Goal: Information Seeking & Learning: Learn about a topic

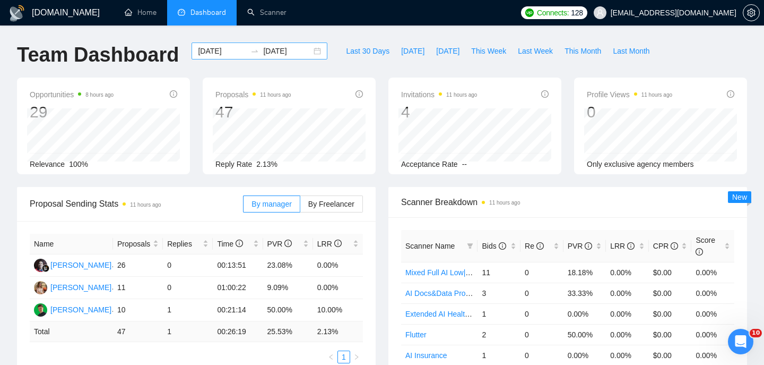
click at [308, 53] on div "[DATE] [DATE]" at bounding box center [260, 50] width 136 height 17
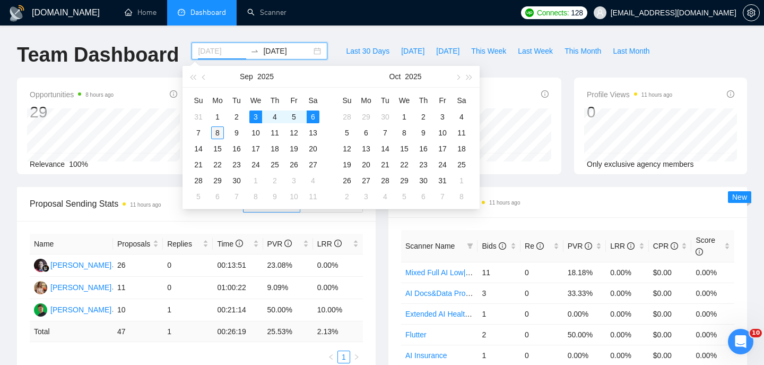
type input "[DATE]"
click at [222, 132] on div "8" at bounding box center [217, 132] width 13 height 13
type input "[DATE]"
click at [255, 113] on table "Su Mo Tu We Th Fr Sa 31 1 2 3 4 5 6 7 8 9 10 11 12 13 14 15 16 17 18 19 20 21 2…" at bounding box center [256, 148] width 134 height 113
type input "[DATE]"
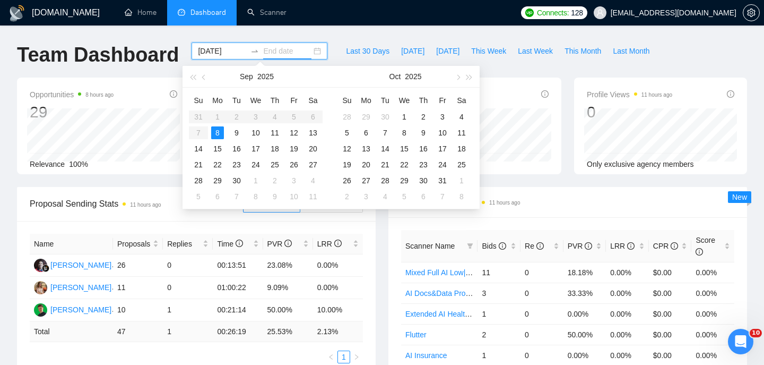
type input "[DATE]"
click at [323, 56] on div "[DATE] [DATE]" at bounding box center [259, 59] width 149 height 35
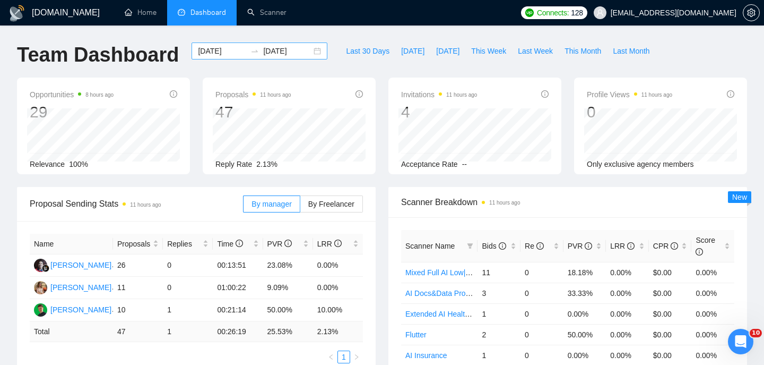
click at [311, 51] on div "[DATE] [DATE]" at bounding box center [260, 50] width 136 height 17
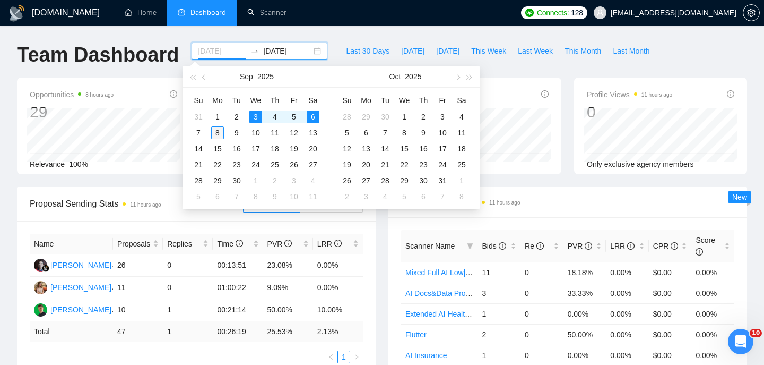
type input "[DATE]"
click at [221, 132] on div "8" at bounding box center [217, 132] width 13 height 13
type input "[DATE]"
click at [311, 52] on div "[DATE]" at bounding box center [260, 50] width 136 height 17
click at [307, 51] on div "[DATE]" at bounding box center [260, 50] width 136 height 17
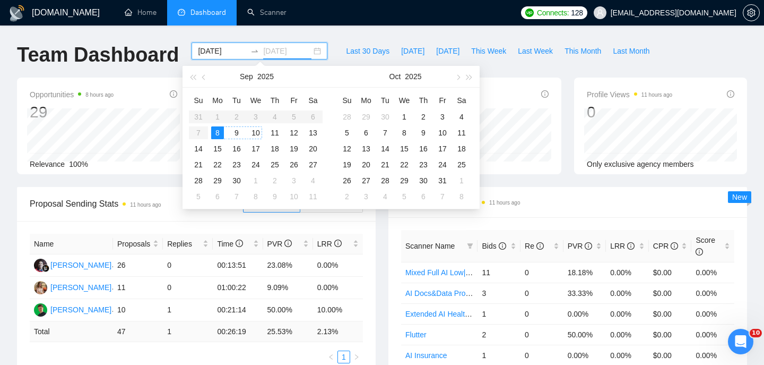
type input "[DATE]"
click at [209, 131] on td "8" at bounding box center [217, 133] width 19 height 16
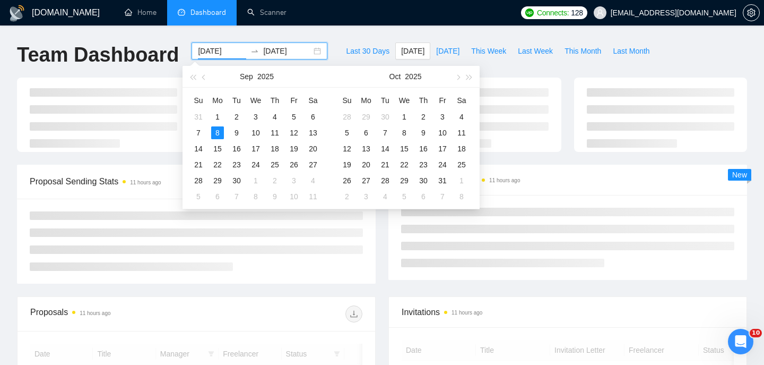
click at [222, 51] on input "[DATE]" at bounding box center [222, 51] width 48 height 12
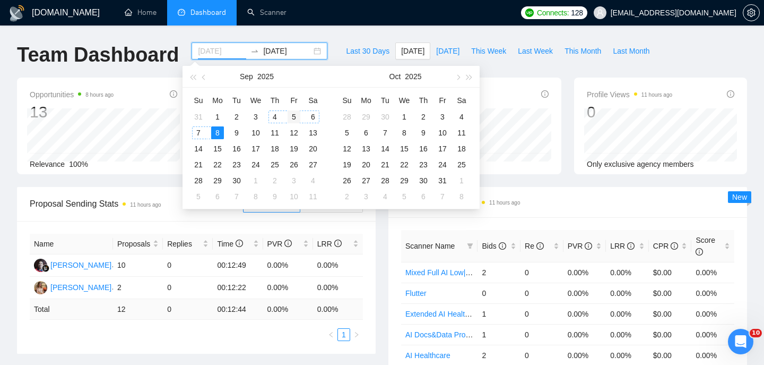
type input "[DATE]"
click at [289, 116] on div "5" at bounding box center [294, 116] width 13 height 13
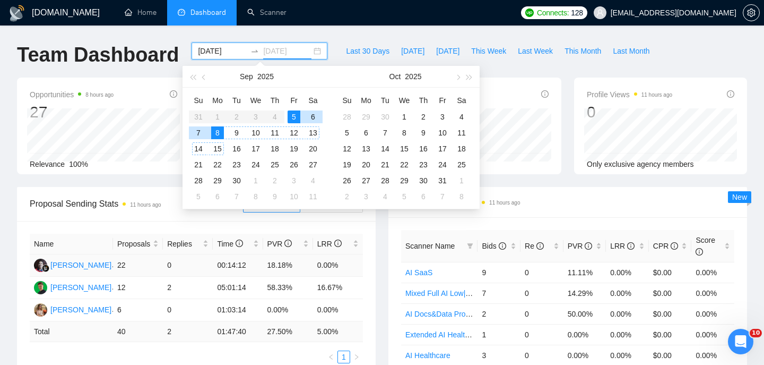
type input "[DATE]"
click at [386, 257] on div "Scanner Breakdown 11 hours ago Scanner Name Bids Re PVR LRR CPR Score AI SaaS 9…" at bounding box center [568, 304] width 372 height 234
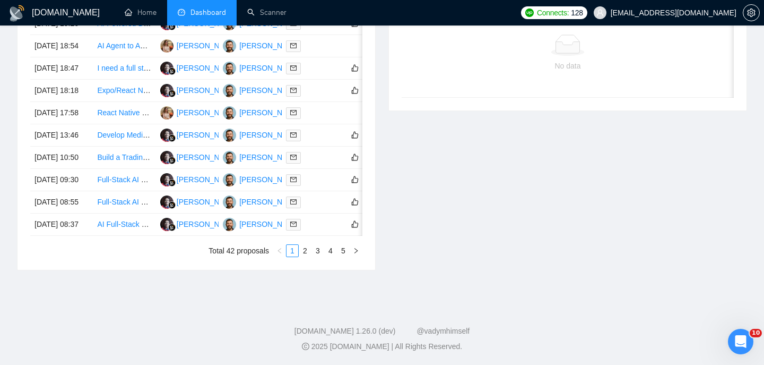
scroll to position [589, 0]
click at [341, 253] on link "5" at bounding box center [344, 251] width 12 height 12
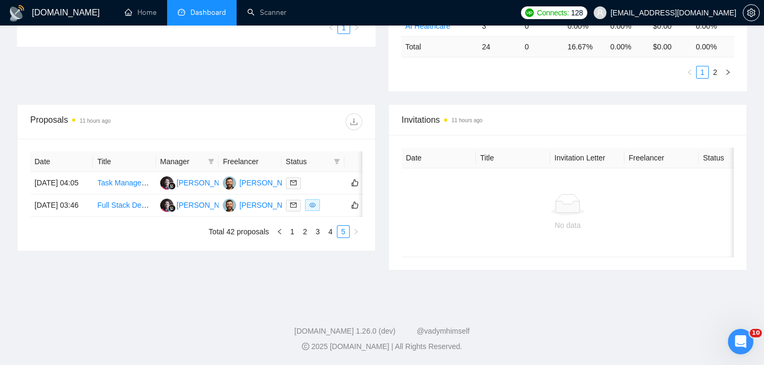
scroll to position [330, 0]
click at [328, 237] on link "4" at bounding box center [331, 232] width 12 height 12
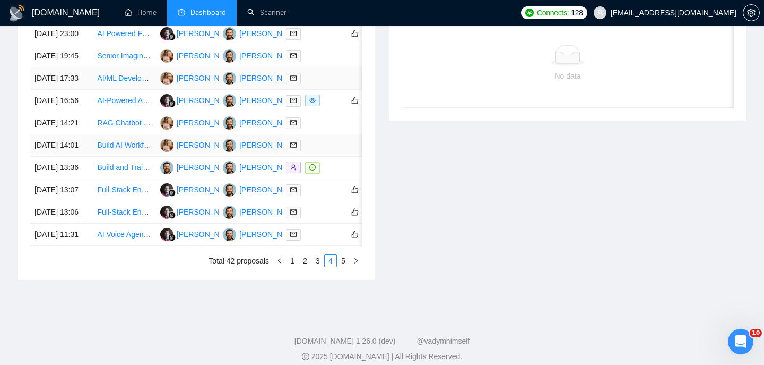
scroll to position [479, 0]
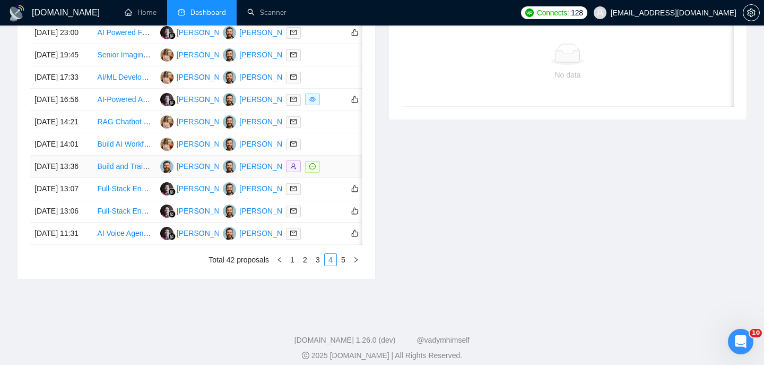
click at [88, 178] on td "[DATE] 13:36" at bounding box center [61, 167] width 63 height 22
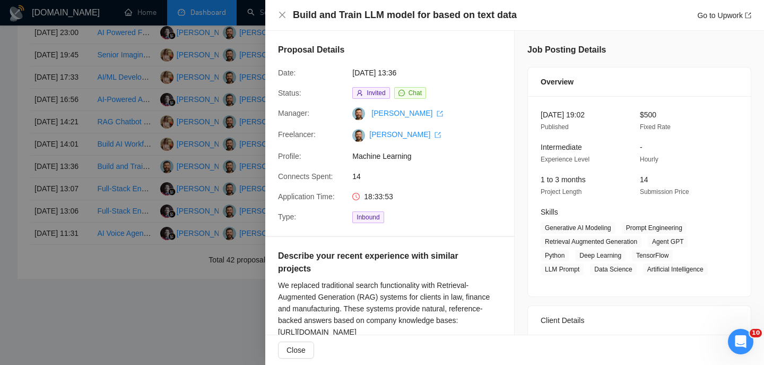
click at [381, 19] on h4 "Build and Train LLM model for based on text data" at bounding box center [405, 14] width 224 height 13
copy h4 "Build and Train LLM model for based on text data"
click at [279, 12] on icon "close" at bounding box center [282, 15] width 8 height 8
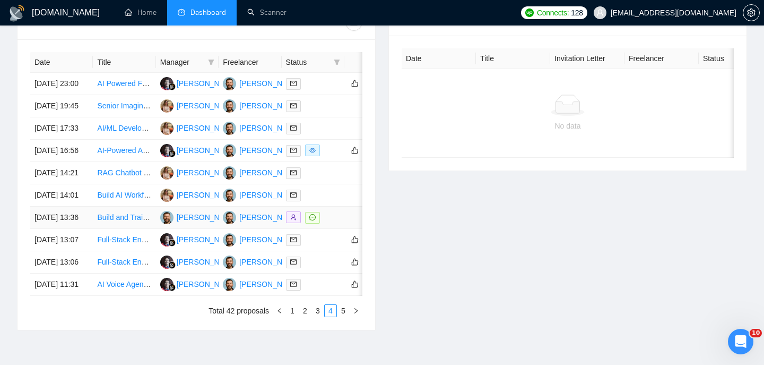
scroll to position [420, 0]
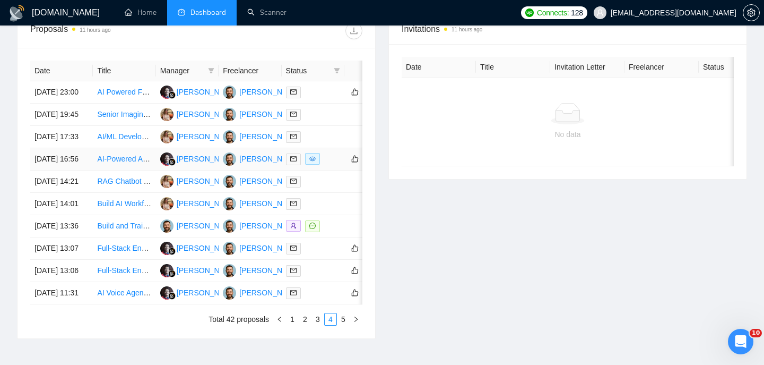
click at [89, 170] on td "[DATE] 16:56" at bounding box center [61, 159] width 63 height 22
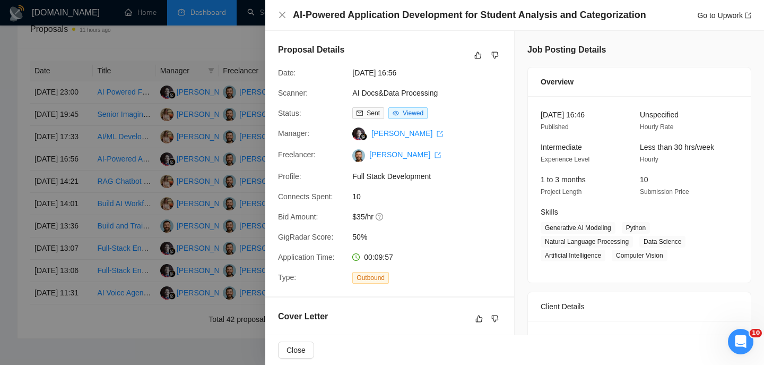
click at [442, 16] on h4 "AI-Powered Application Development for Student Analysis and Categorization" at bounding box center [470, 14] width 354 height 13
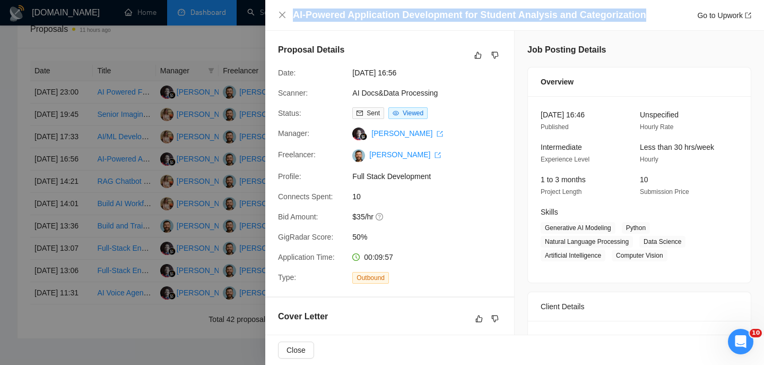
click at [442, 16] on h4 "AI-Powered Application Development for Student Analysis and Categorization" at bounding box center [470, 14] width 354 height 13
copy h4 "AI-Powered Application Development for Student Analysis and Categorization"
click at [282, 16] on icon "close" at bounding box center [282, 15] width 8 height 8
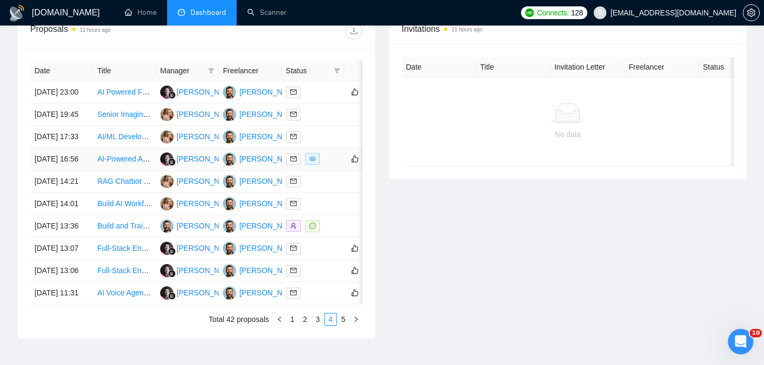
scroll to position [406, 0]
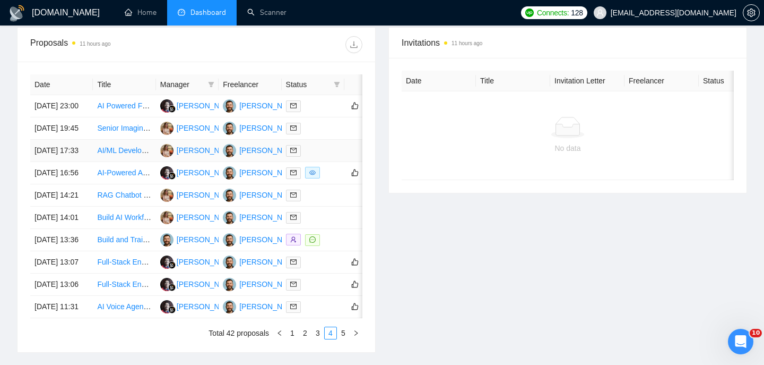
click at [89, 162] on td "[DATE] 17:33" at bounding box center [61, 151] width 63 height 22
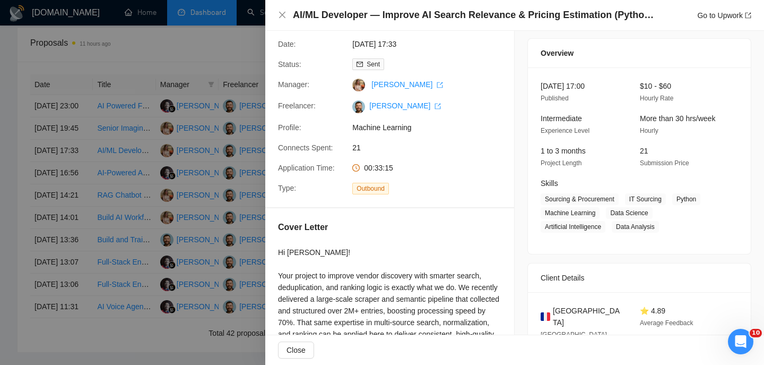
scroll to position [19, 0]
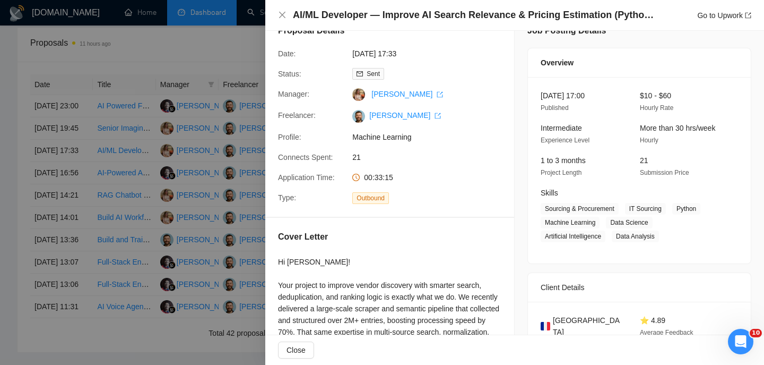
click at [346, 20] on h4 "AI/ML Developer — Improve AI Search Relevance & Pricing Estimation (Python, LLM…" at bounding box center [476, 14] width 366 height 13
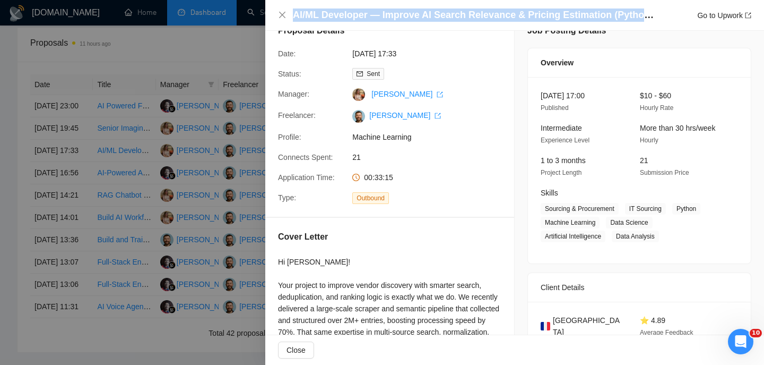
click at [346, 20] on h4 "AI/ML Developer — Improve AI Search Relevance & Pricing Estimation (Python, LLM…" at bounding box center [476, 14] width 366 height 13
copy h4 "AI/ML Developer — Improve AI Search Relevance & Pricing Estimation (Python, LLM…"
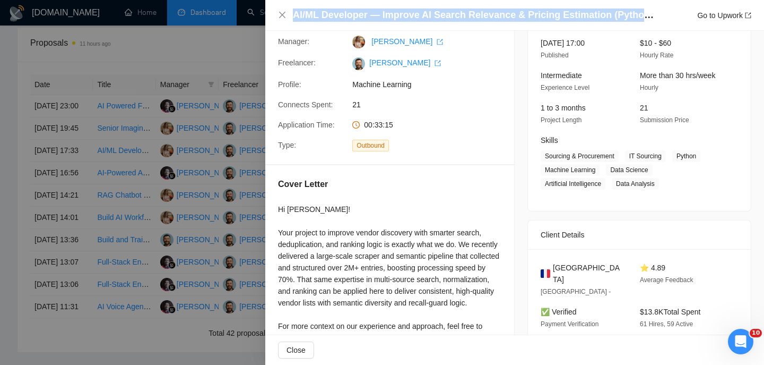
scroll to position [134, 0]
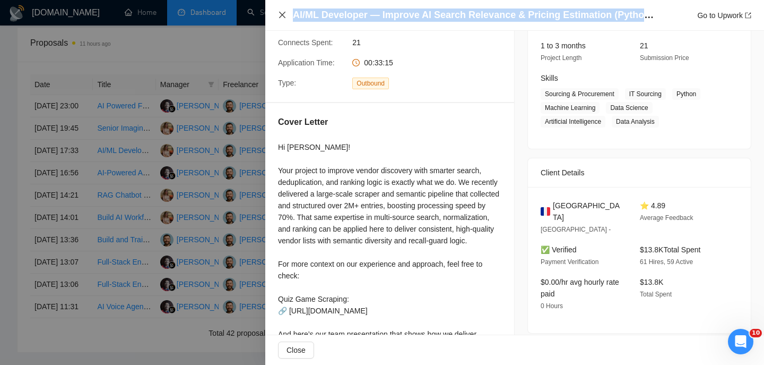
click at [279, 17] on icon "close" at bounding box center [282, 15] width 8 height 8
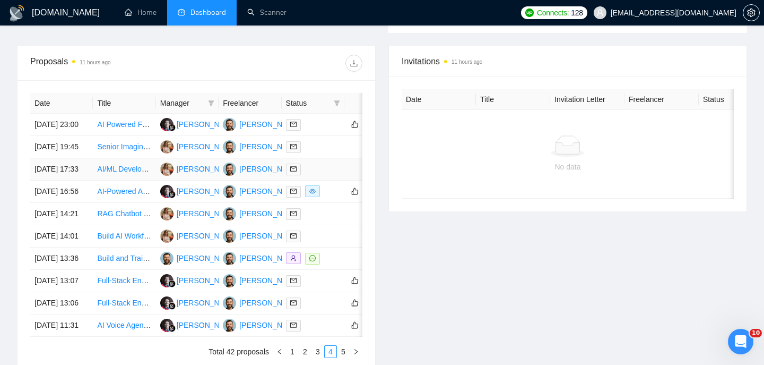
scroll to position [384, 0]
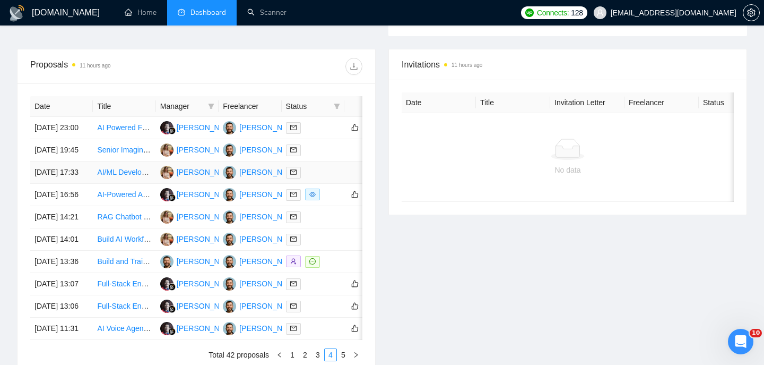
click at [141, 161] on td "Senior Imaging AI Specialist (Dental “Before & After” Smile Preview)" at bounding box center [124, 150] width 63 height 22
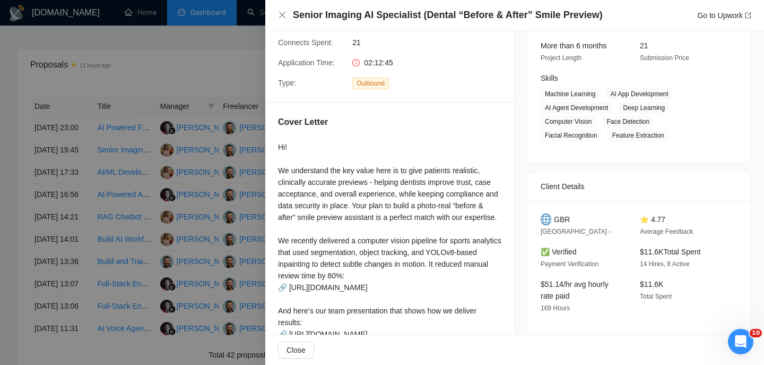
click at [280, 19] on div "Senior Imaging AI Specialist (Dental “Before & After” Smile Preview) Go to Upwo…" at bounding box center [514, 14] width 473 height 13
click at [278, 15] on icon "close" at bounding box center [282, 15] width 8 height 8
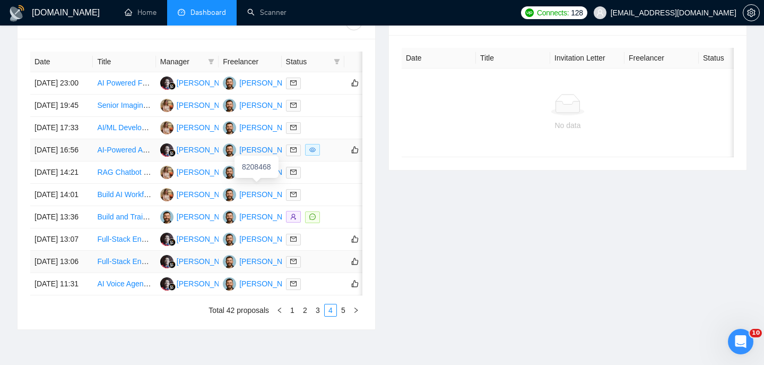
scroll to position [511, 0]
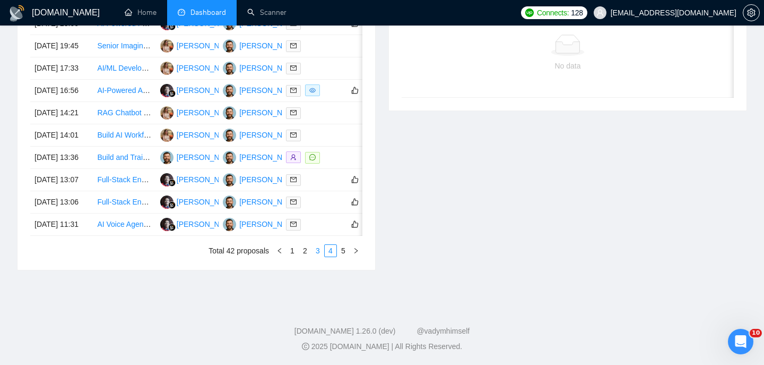
click at [321, 256] on link "3" at bounding box center [318, 251] width 12 height 12
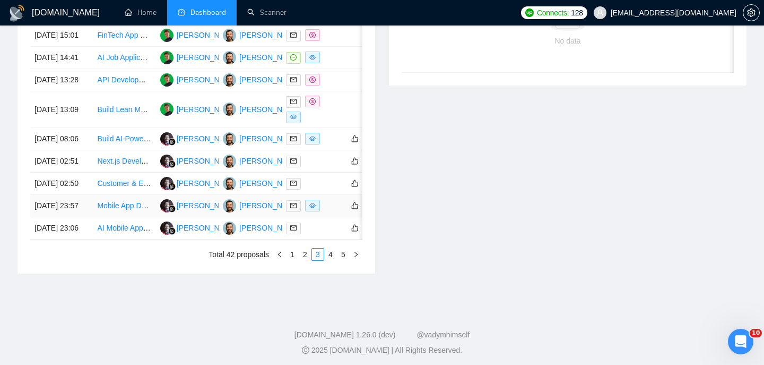
scroll to position [520, 0]
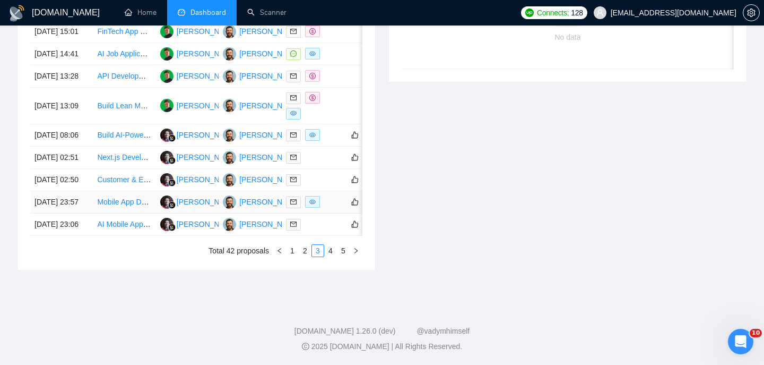
click at [94, 213] on td "Mobile App Developer (AI/Computer Vision + Health/Beauty MVP)" at bounding box center [124, 202] width 63 height 22
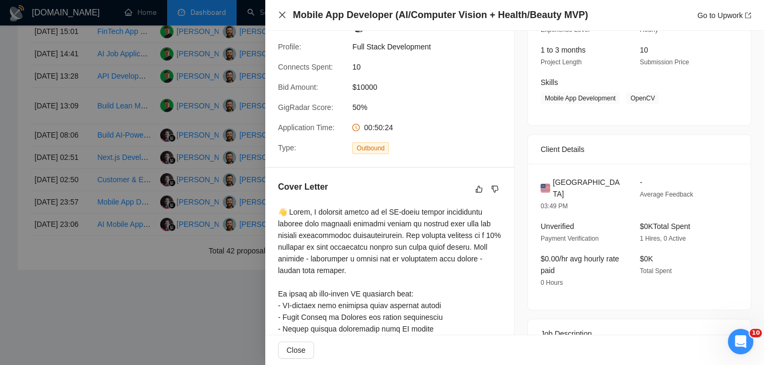
click at [278, 15] on icon "close" at bounding box center [282, 15] width 8 height 8
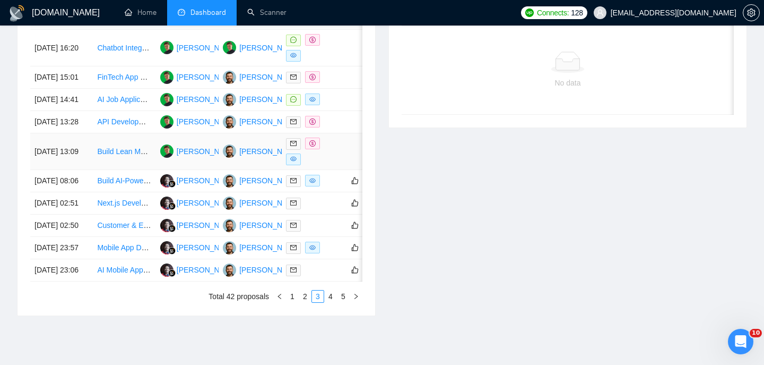
scroll to position [469, 0]
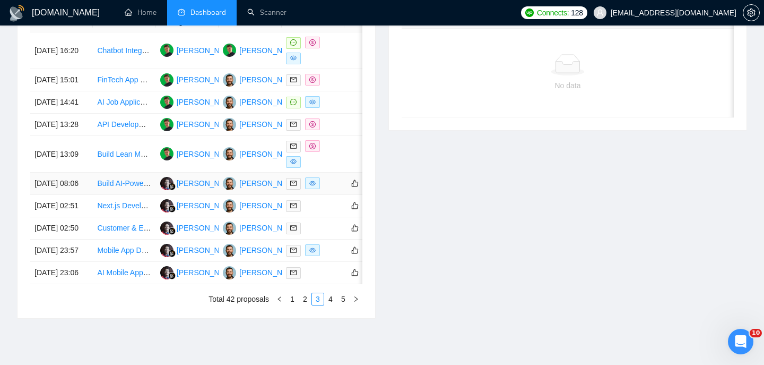
click at [91, 195] on td "[DATE] 08:06" at bounding box center [61, 184] width 63 height 22
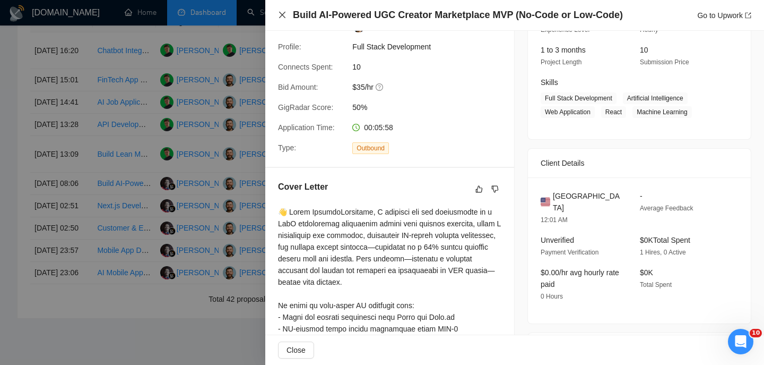
click at [285, 11] on icon "close" at bounding box center [282, 15] width 8 height 8
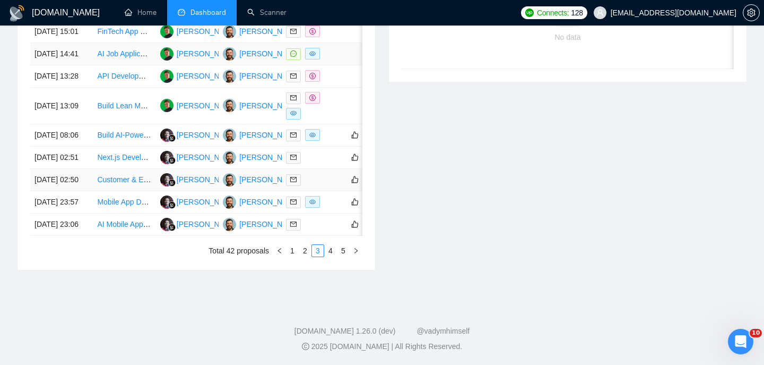
scroll to position [597, 0]
click at [307, 245] on link "2" at bounding box center [305, 251] width 12 height 12
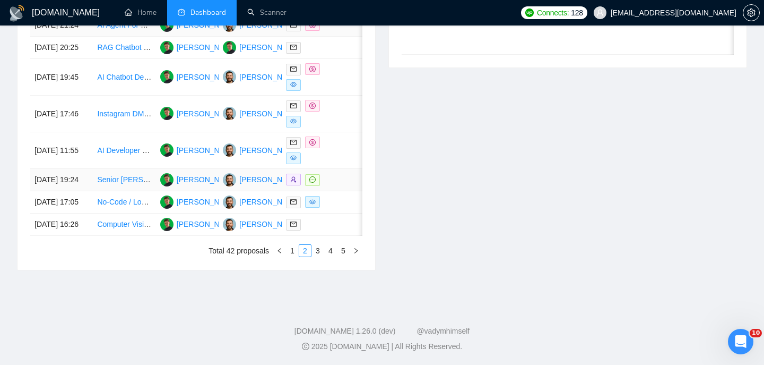
scroll to position [547, 0]
click at [291, 256] on link "1" at bounding box center [293, 251] width 12 height 12
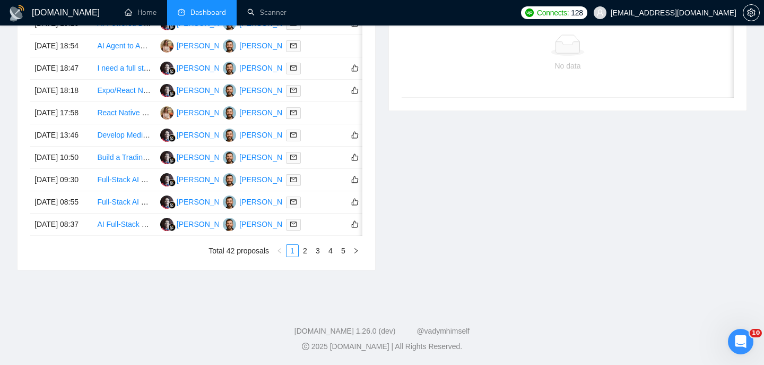
scroll to position [548, 0]
click at [307, 256] on link "2" at bounding box center [305, 251] width 12 height 12
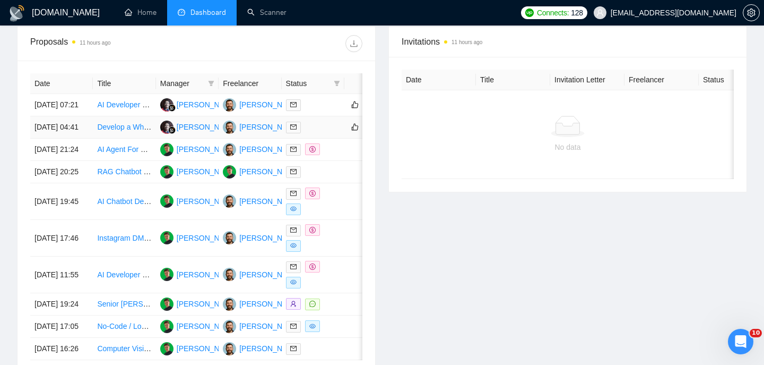
scroll to position [407, 0]
click at [82, 139] on td "[DATE] 04:41" at bounding box center [61, 128] width 63 height 22
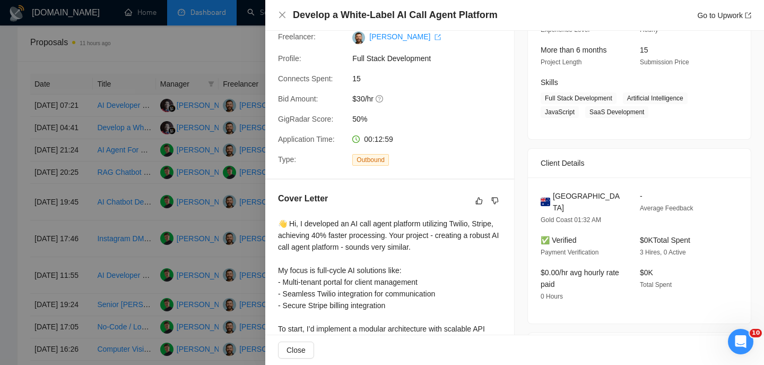
click at [338, 14] on h4 "Develop a White-Label AI Call Agent Platform" at bounding box center [395, 14] width 205 height 13
copy h4 "Develop a White-Label AI Call Agent Platform"
click at [282, 14] on icon "close" at bounding box center [282, 15] width 6 height 6
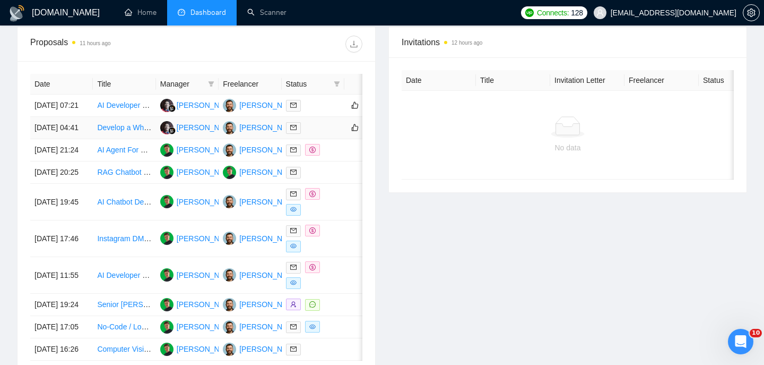
click at [79, 139] on td "[DATE] 04:41" at bounding box center [61, 128] width 63 height 22
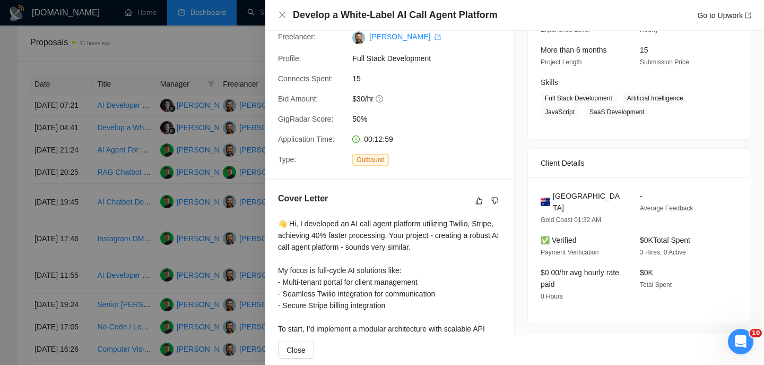
click at [562, 199] on span "[GEOGRAPHIC_DATA]" at bounding box center [588, 201] width 70 height 23
copy span "[GEOGRAPHIC_DATA]"
click at [122, 159] on div at bounding box center [382, 182] width 764 height 365
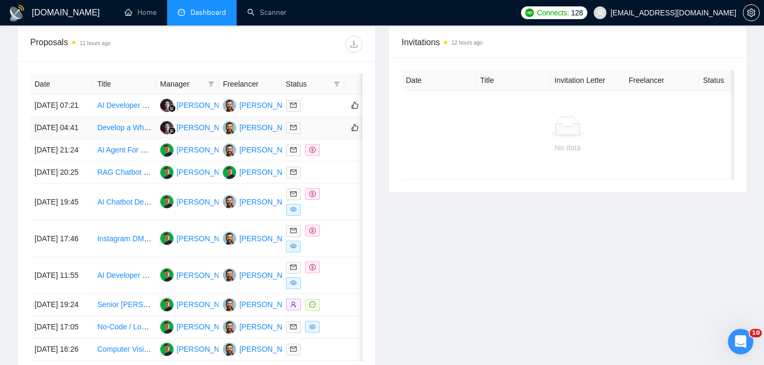
click at [92, 139] on td "[DATE] 04:41" at bounding box center [61, 128] width 63 height 22
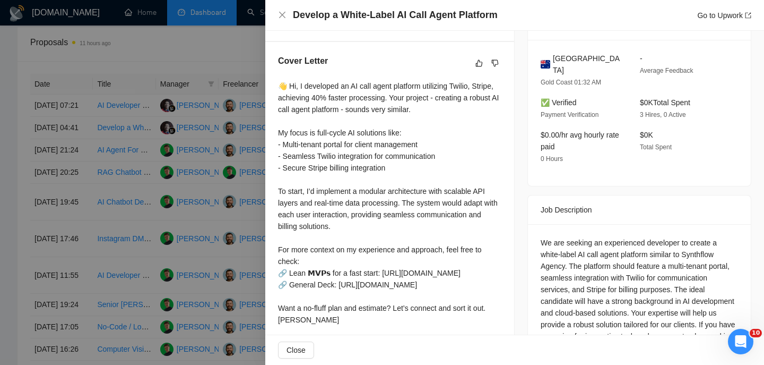
scroll to position [333, 0]
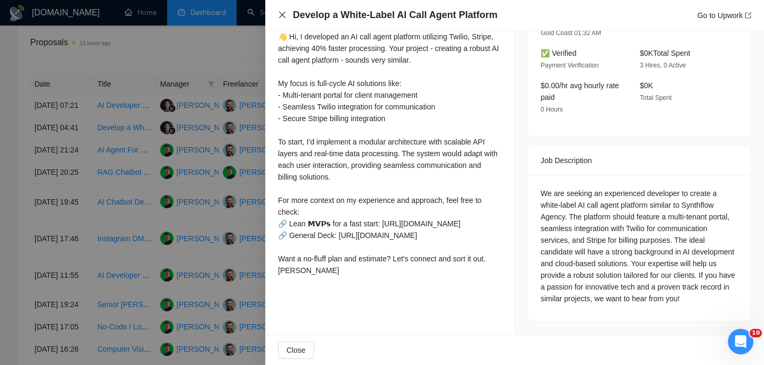
click at [280, 13] on icon "close" at bounding box center [282, 15] width 8 height 8
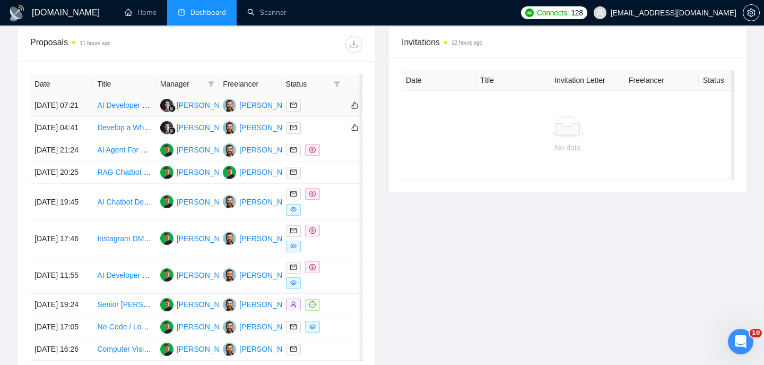
click at [88, 117] on td "[DATE] 07:21" at bounding box center [61, 105] width 63 height 22
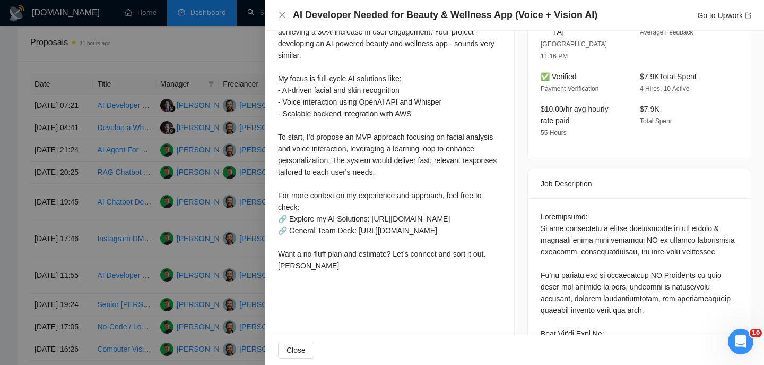
click at [392, 21] on h4 "AI Developer Needed for Beauty & Wellness App (Voice + Vision AI)" at bounding box center [445, 14] width 305 height 13
click at [391, 20] on h4 "AI Developer Needed for Beauty & Wellness App (Voice + Vision AI)" at bounding box center [445, 14] width 305 height 13
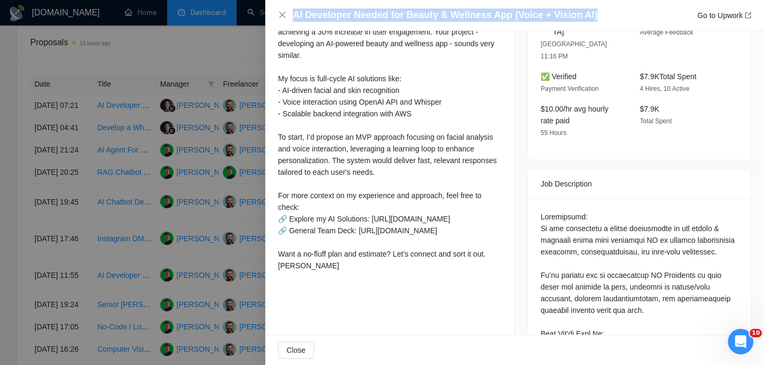
click at [391, 20] on h4 "AI Developer Needed for Beauty & Wellness App (Voice + Vision AI)" at bounding box center [445, 14] width 305 height 13
copy h4 "AI Developer Needed for Beauty & Wellness App (Voice + Vision AI)"
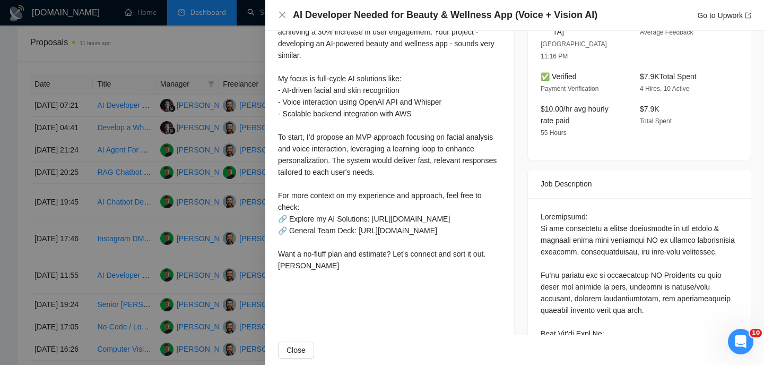
click at [277, 15] on div "AI Developer Needed for Beauty & Wellness App (Voice + Vision AI) Go to Upwork" at bounding box center [514, 15] width 499 height 31
click at [278, 14] on icon "close" at bounding box center [282, 15] width 8 height 8
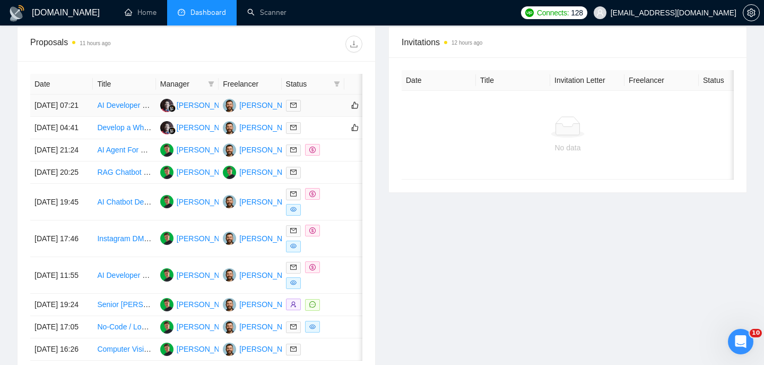
click at [86, 113] on td "[DATE] 07:21" at bounding box center [61, 105] width 63 height 22
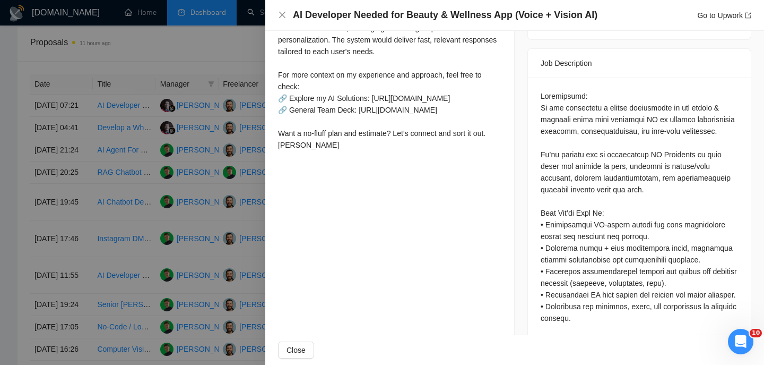
scroll to position [266, 0]
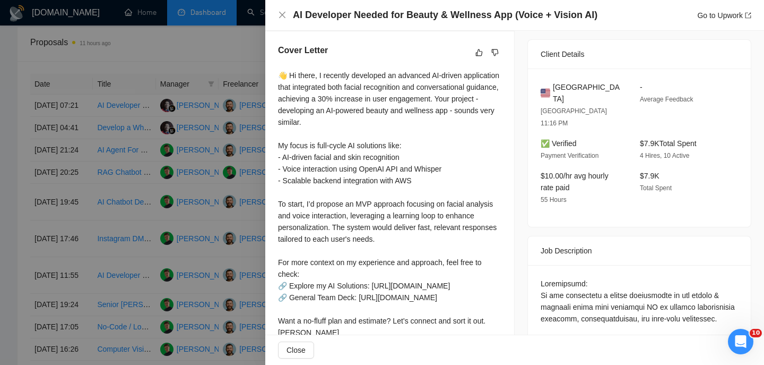
click at [590, 101] on span "[GEOGRAPHIC_DATA]" at bounding box center [588, 92] width 70 height 23
copy span "[GEOGRAPHIC_DATA]"
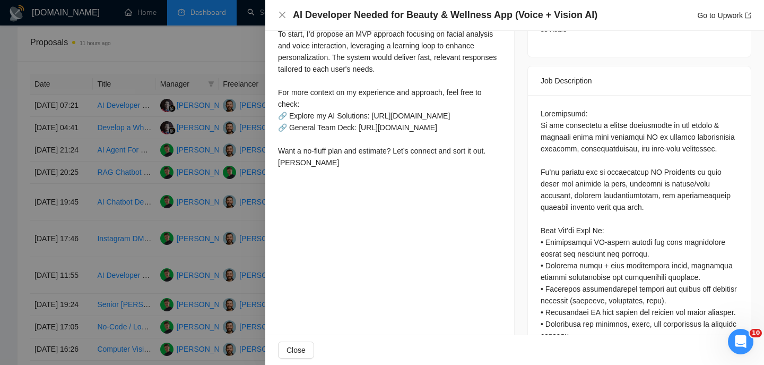
scroll to position [432, 0]
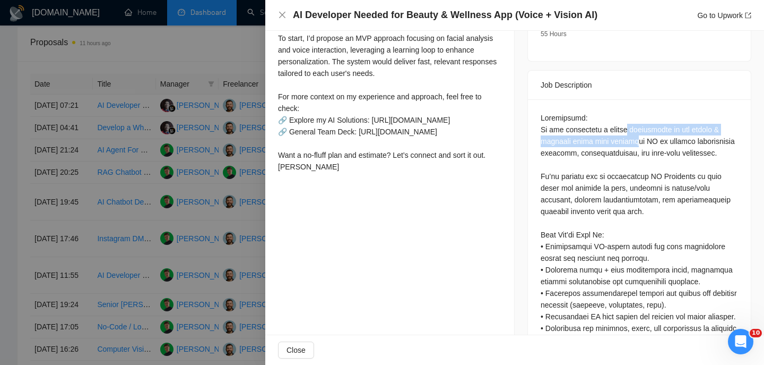
drag, startPoint x: 636, startPoint y: 118, endPoint x: 636, endPoint y: 132, distance: 13.8
click at [282, 11] on icon "close" at bounding box center [282, 15] width 8 height 8
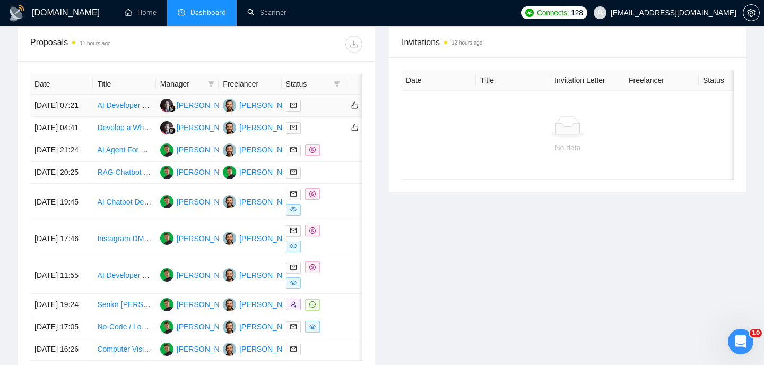
click at [80, 115] on td "[DATE] 07:21" at bounding box center [61, 105] width 63 height 22
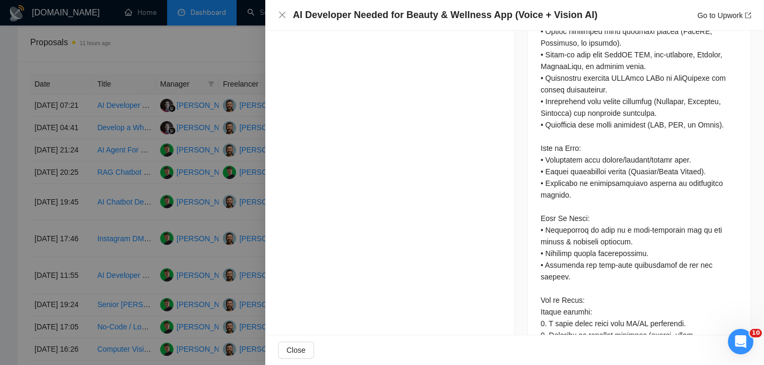
scroll to position [870, 0]
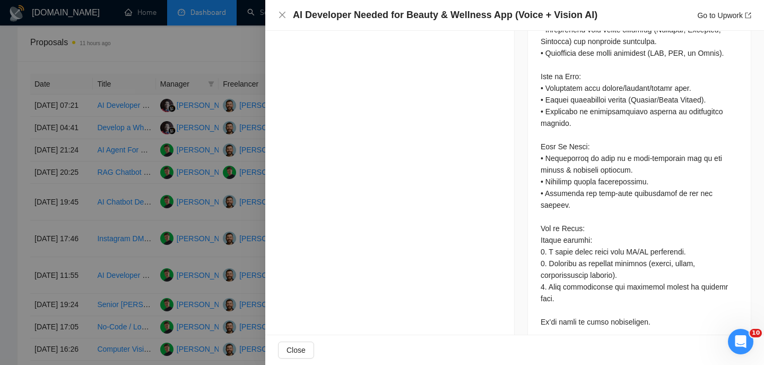
click at [281, 10] on div "AI Developer Needed for Beauty & Wellness App (Voice + Vision AI) Go to Upwork" at bounding box center [514, 14] width 473 height 13
click at [280, 18] on icon "close" at bounding box center [282, 15] width 8 height 8
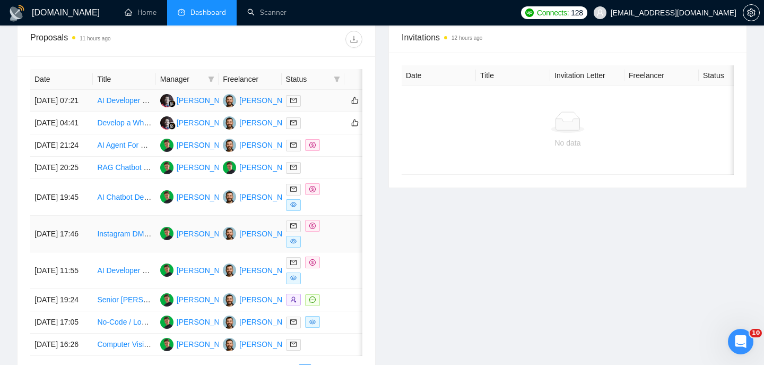
scroll to position [407, 0]
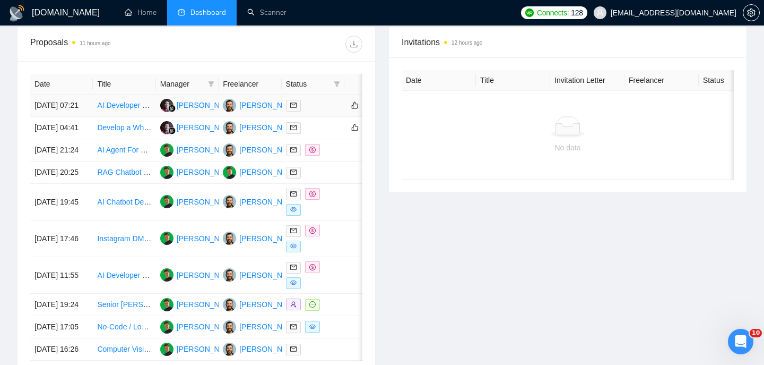
click at [84, 115] on td "[DATE] 07:21" at bounding box center [61, 105] width 63 height 22
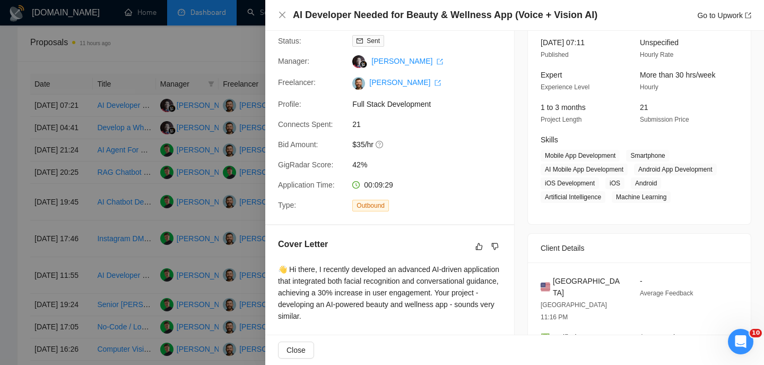
scroll to position [64, 0]
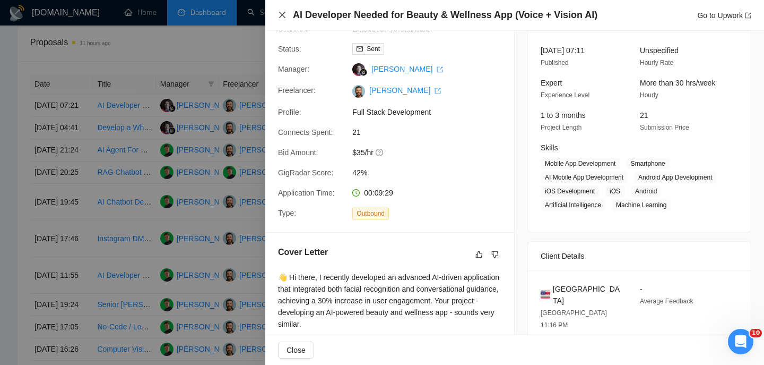
click at [281, 14] on icon "close" at bounding box center [282, 15] width 8 height 8
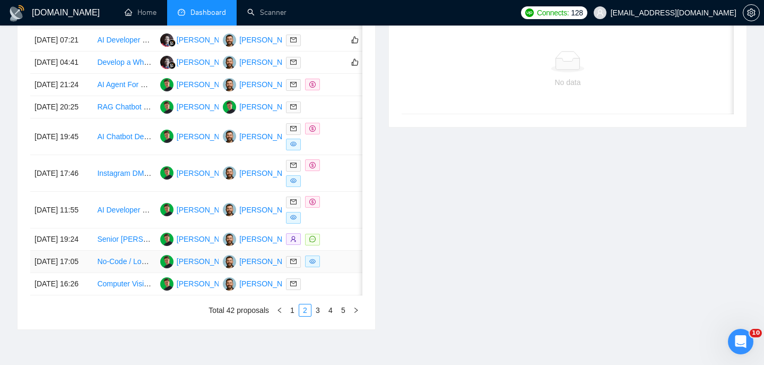
scroll to position [588, 0]
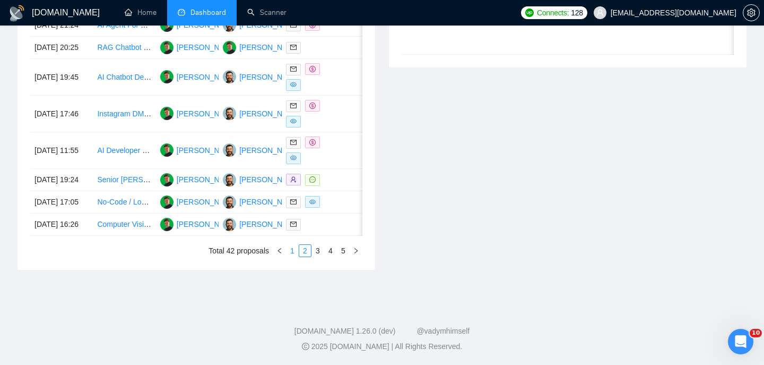
click at [291, 256] on link "1" at bounding box center [293, 251] width 12 height 12
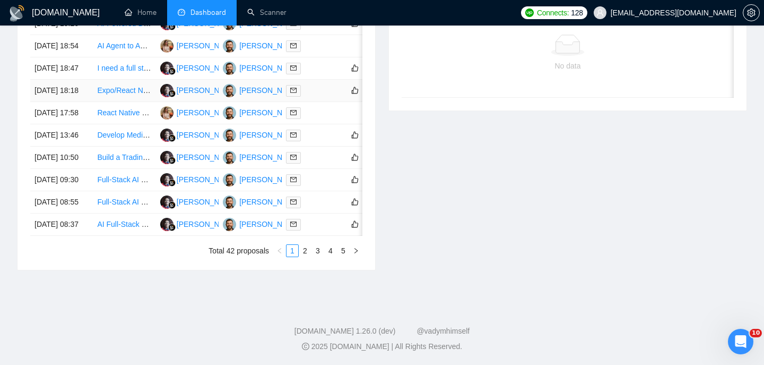
scroll to position [578, 0]
click at [70, 230] on td "[DATE] 08:37" at bounding box center [61, 224] width 63 height 22
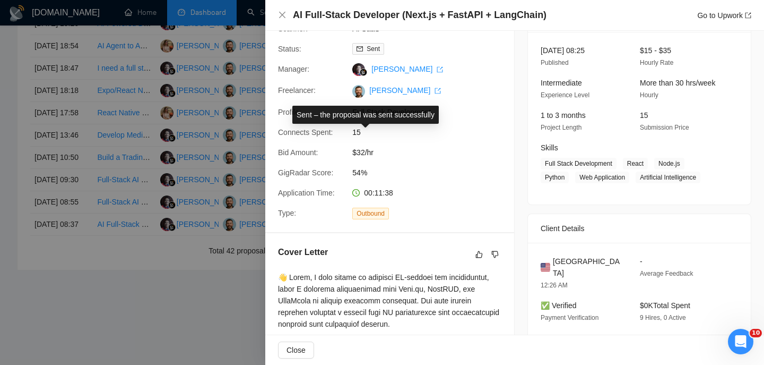
click at [363, 9] on h4 "AI Full-Stack Developer (Next.js + FastAPI + LangChain)" at bounding box center [420, 14] width 254 height 13
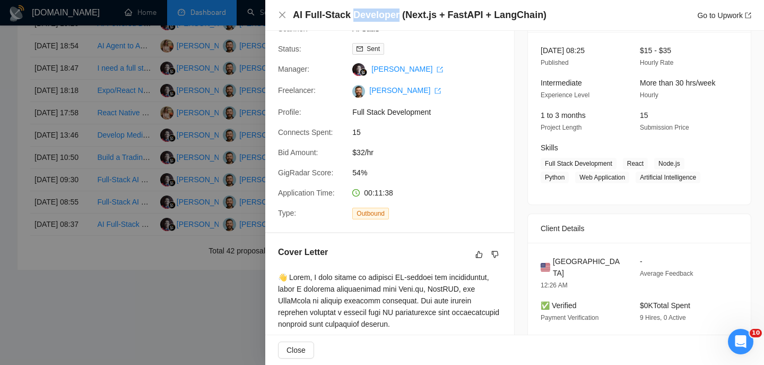
click at [363, 9] on h4 "AI Full-Stack Developer (Next.js + FastAPI + LangChain)" at bounding box center [420, 14] width 254 height 13
copy h4 "AI Full-Stack Developer (Next.js + FastAPI + LangChain)"
click at [281, 15] on icon "close" at bounding box center [282, 15] width 6 height 6
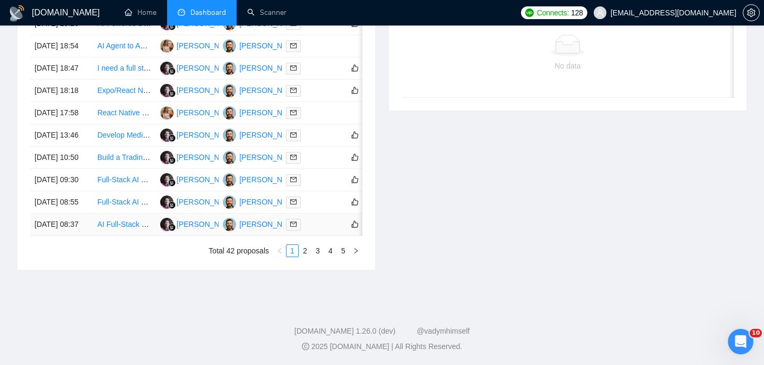
click at [72, 229] on td "[DATE] 08:37" at bounding box center [61, 224] width 63 height 22
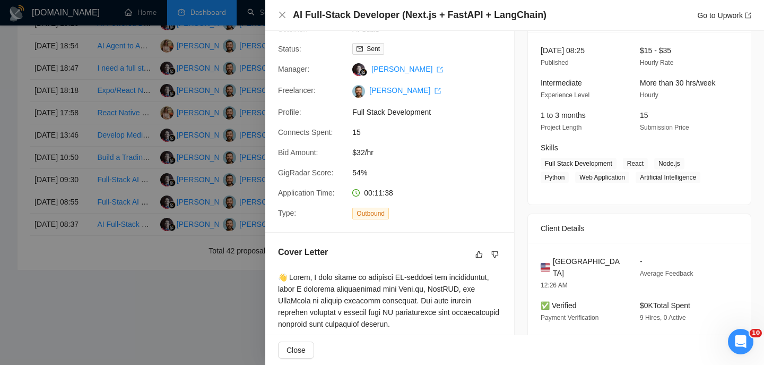
click at [575, 262] on span "[GEOGRAPHIC_DATA]" at bounding box center [588, 266] width 70 height 23
copy span "[GEOGRAPHIC_DATA]"
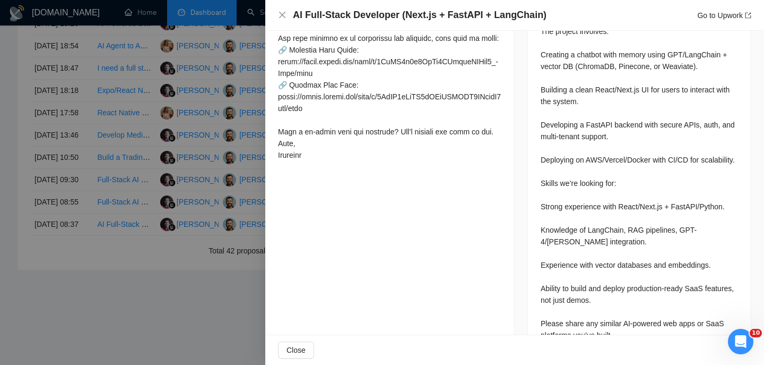
scroll to position [560, 0]
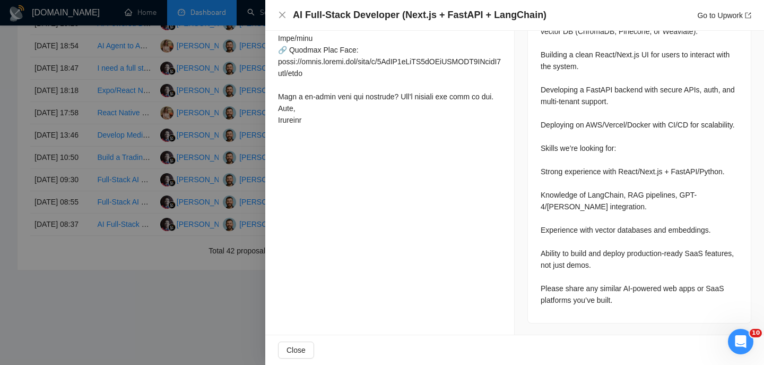
click at [277, 10] on div "AI Full-Stack Developer (Next.js + FastAPI + LangChain) Go to Upwork" at bounding box center [514, 15] width 499 height 31
click at [278, 14] on div "AI Full-Stack Developer (Next.js + FastAPI + LangChain) Go to Upwork" at bounding box center [514, 15] width 499 height 31
click at [282, 18] on icon "close" at bounding box center [282, 15] width 8 height 8
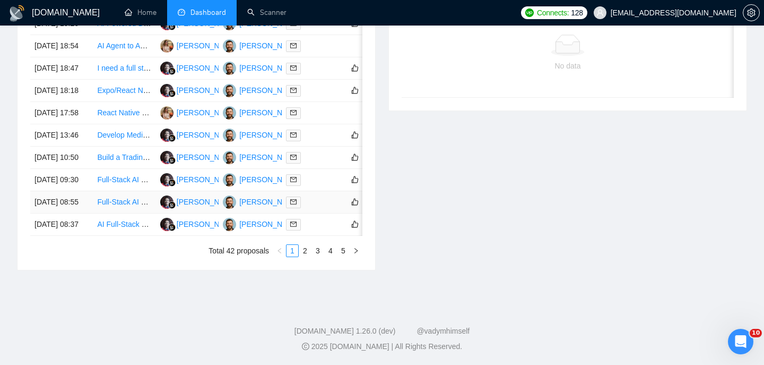
click at [88, 200] on td "[DATE] 08:55" at bounding box center [61, 202] width 63 height 22
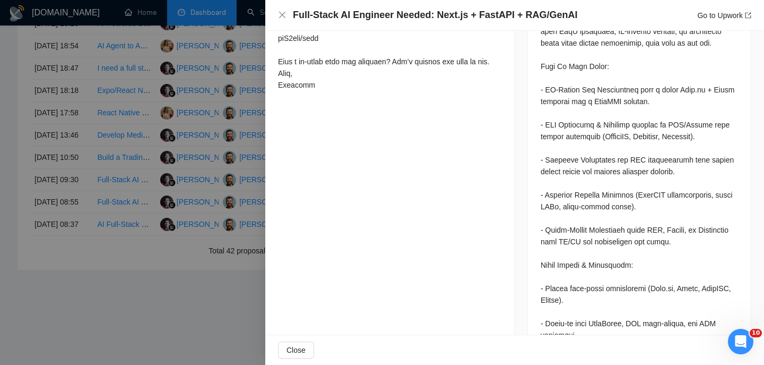
click at [380, 16] on h4 "Full-Stack AI Engineer Needed: Next.js + FastAPI + RAG/GenAI" at bounding box center [435, 14] width 285 height 13
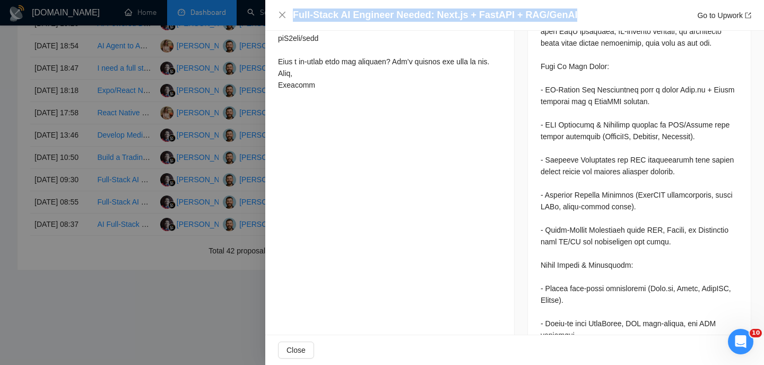
click at [380, 16] on h4 "Full-Stack AI Engineer Needed: Next.js + FastAPI + RAG/GenAI" at bounding box center [435, 14] width 285 height 13
copy h4 "Full-Stack AI Engineer Needed: Next.js + FastAPI + RAG/GenAI"
click at [281, 14] on icon "close" at bounding box center [282, 15] width 6 height 6
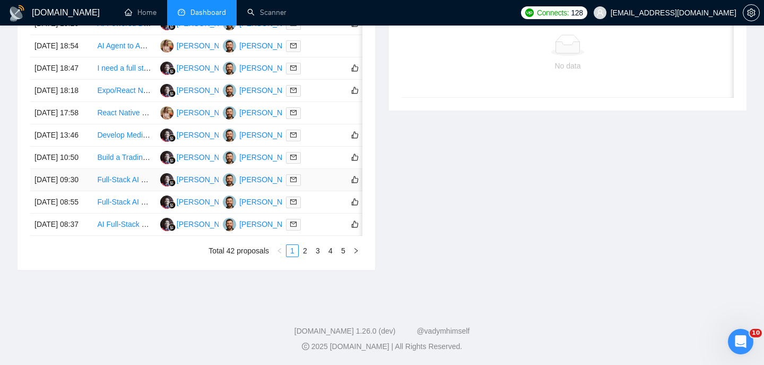
click at [88, 175] on td "[DATE] 09:30" at bounding box center [61, 180] width 63 height 22
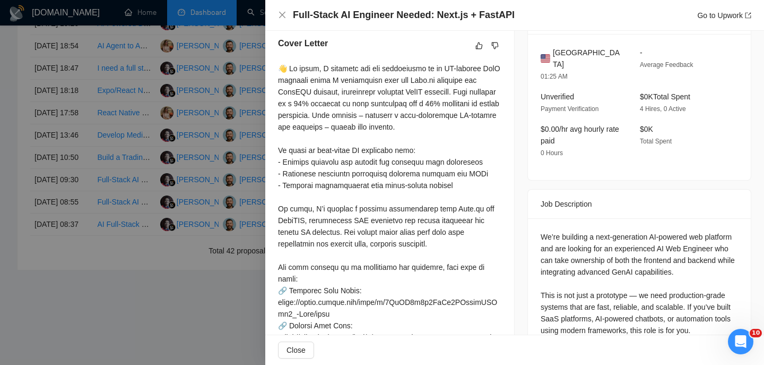
scroll to position [226, 0]
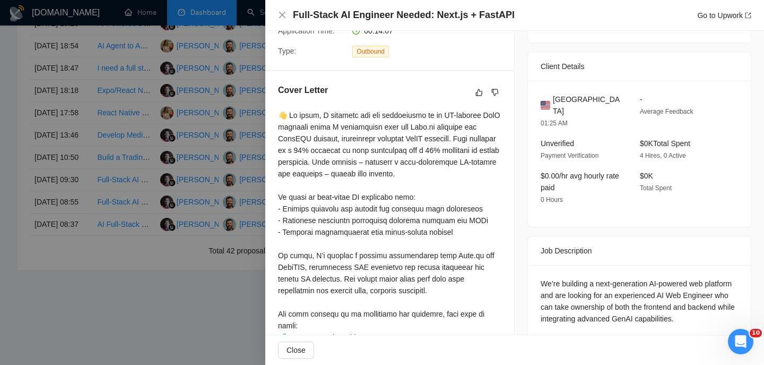
click at [585, 102] on span "[GEOGRAPHIC_DATA]" at bounding box center [588, 104] width 70 height 23
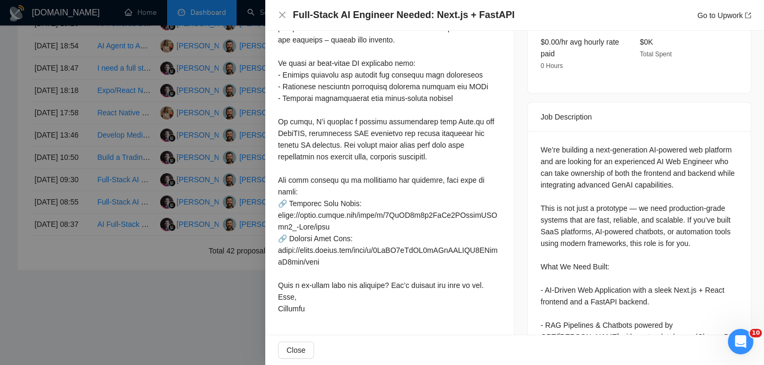
scroll to position [351, 0]
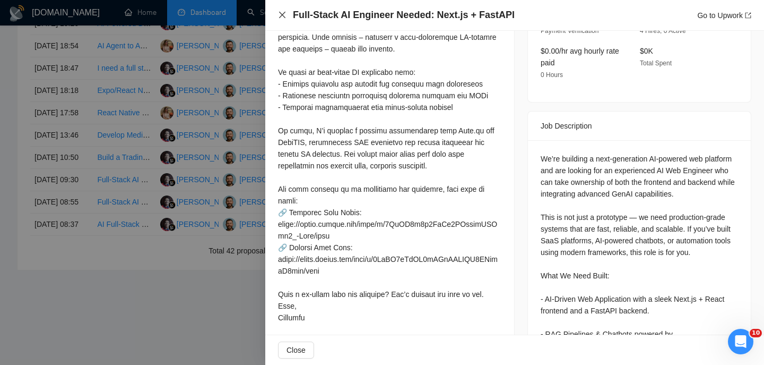
click at [282, 16] on icon "close" at bounding box center [282, 15] width 8 height 8
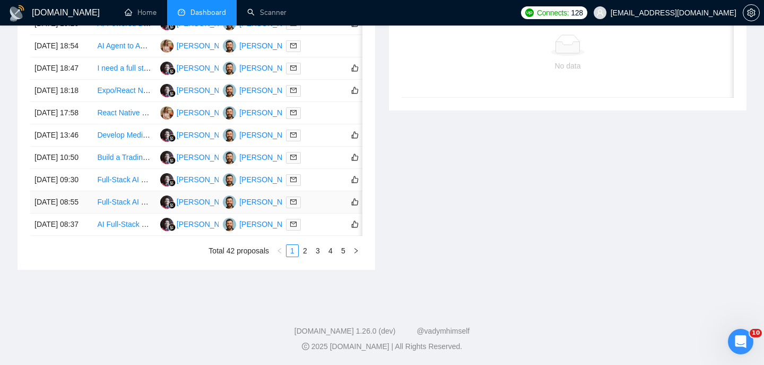
click at [82, 201] on td "[DATE] 08:55" at bounding box center [61, 202] width 63 height 22
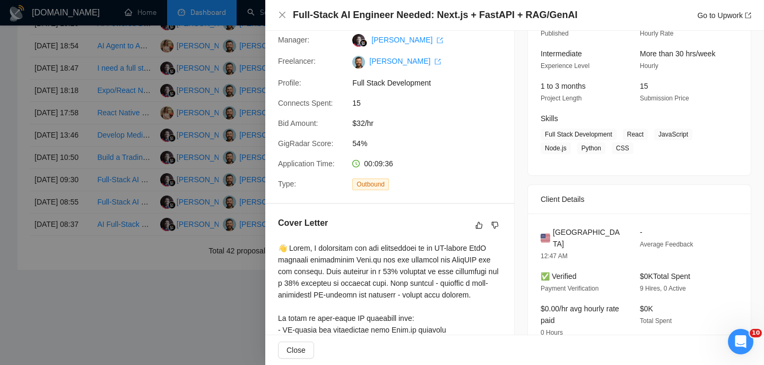
scroll to position [108, 0]
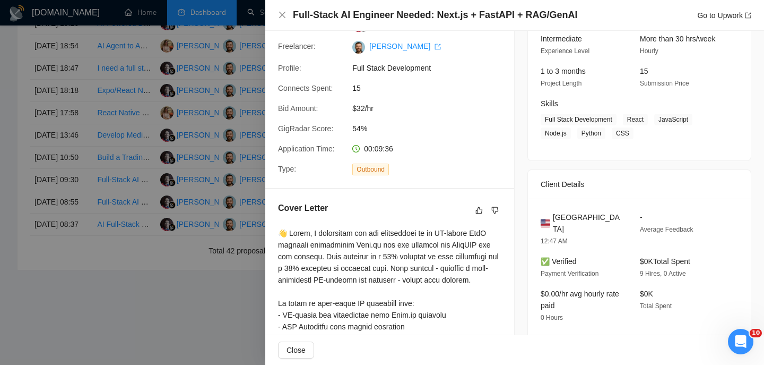
click at [276, 11] on div "Full-Stack AI Engineer Needed: Next.js + FastAPI + RAG/GenAI Go to Upwork" at bounding box center [514, 15] width 499 height 31
click at [282, 13] on icon "close" at bounding box center [282, 15] width 8 height 8
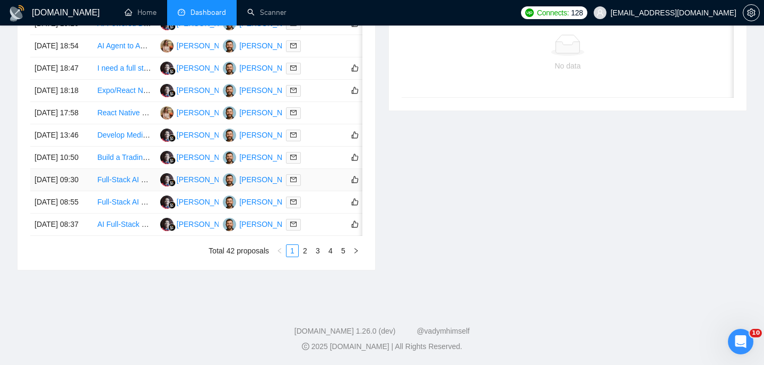
scroll to position [543, 0]
click at [90, 168] on td "[DATE] 10:50" at bounding box center [61, 158] width 63 height 22
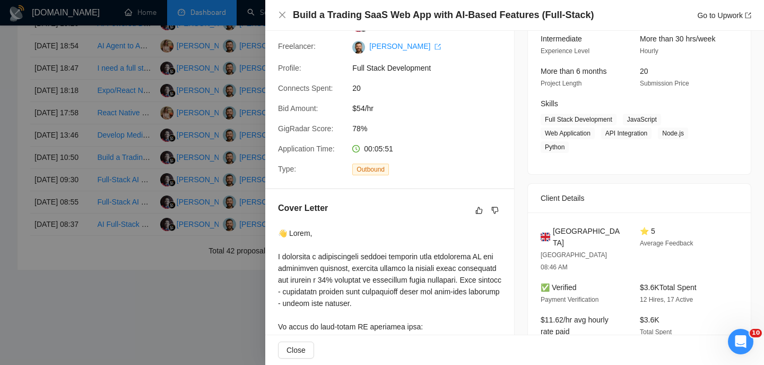
click at [416, 18] on h4 "Build a Trading SaaS Web App with AI-Based Features (Full-Stack)" at bounding box center [443, 14] width 301 height 13
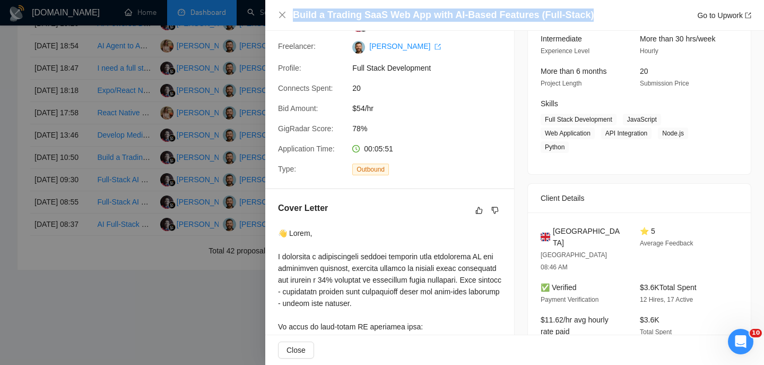
click at [416, 18] on h4 "Build a Trading SaaS Web App with AI-Based Features (Full-Stack)" at bounding box center [443, 14] width 301 height 13
click at [279, 18] on icon "close" at bounding box center [282, 15] width 6 height 6
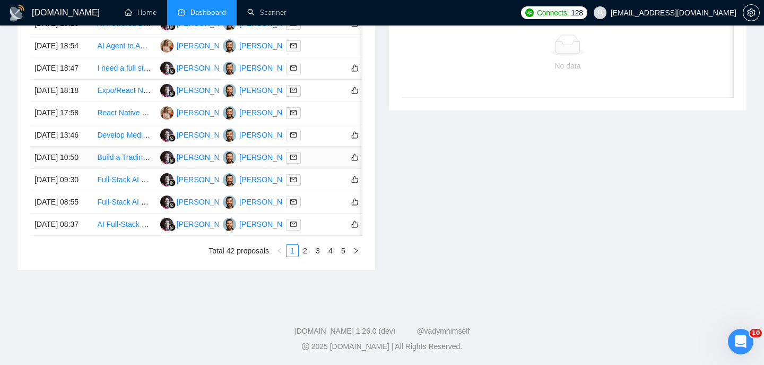
click at [87, 162] on td "[DATE] 10:50" at bounding box center [61, 158] width 63 height 22
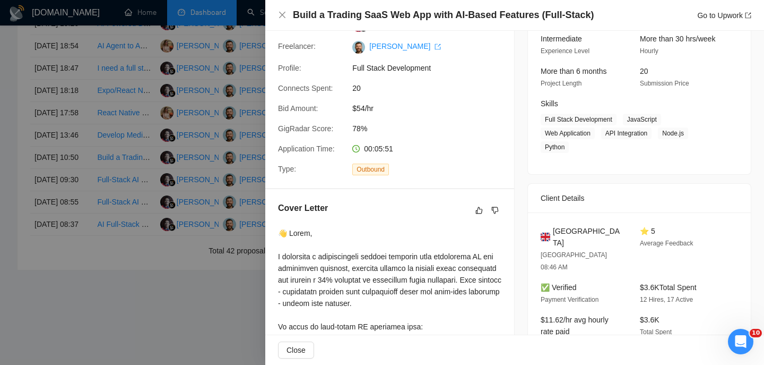
click at [573, 232] on span "[GEOGRAPHIC_DATA]" at bounding box center [588, 236] width 70 height 23
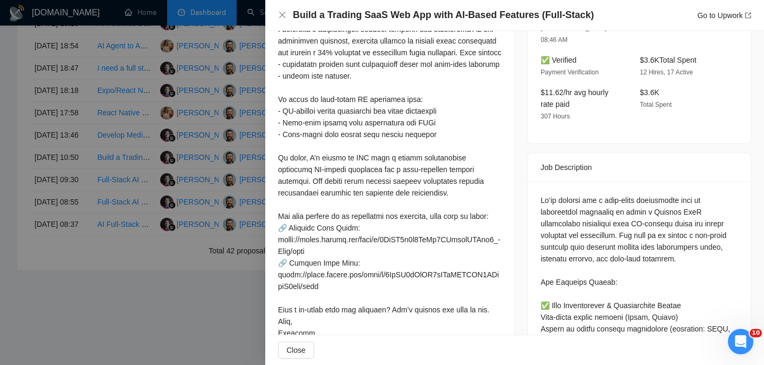
scroll to position [336, 0]
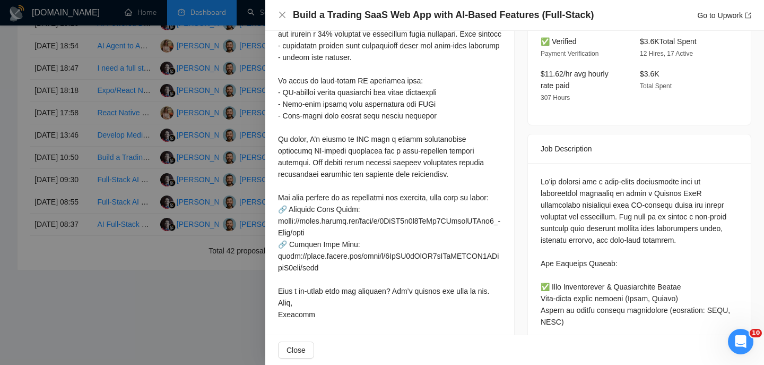
scroll to position [353, 0]
click at [276, 14] on div "Build a Trading SaaS Web App with AI-Based Features (Full-Stack) Go to Upwork" at bounding box center [514, 15] width 499 height 31
click at [282, 11] on icon "close" at bounding box center [282, 15] width 8 height 8
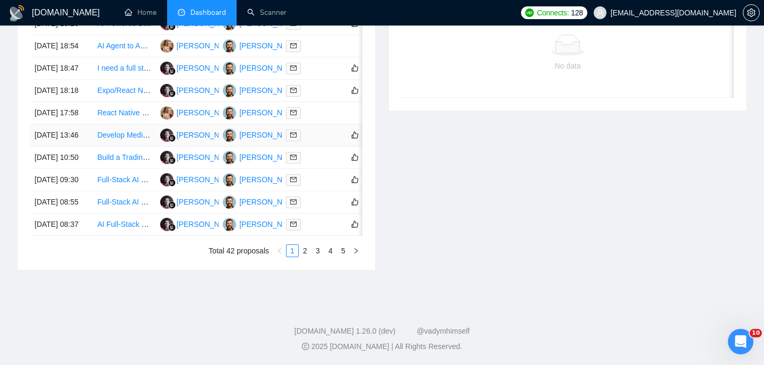
click at [83, 137] on td "[DATE] 13:46" at bounding box center [61, 135] width 63 height 22
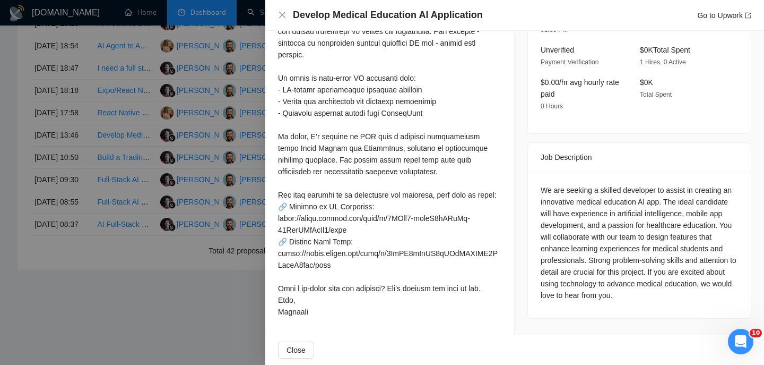
click at [405, 15] on h4 "Develop Medical Education AI Application" at bounding box center [388, 14] width 190 height 13
click at [279, 16] on icon "close" at bounding box center [282, 15] width 8 height 8
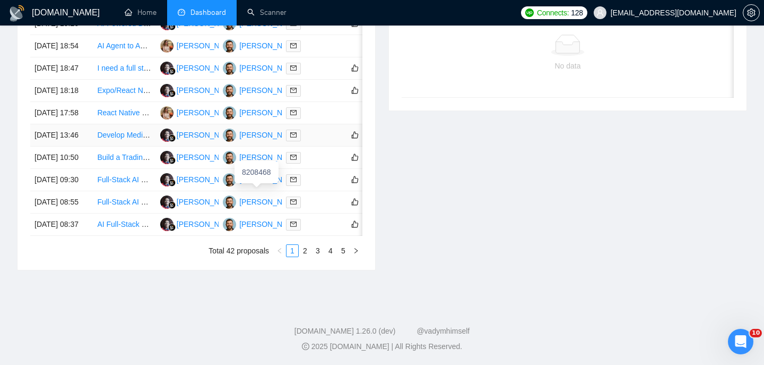
scroll to position [534, 0]
click at [83, 147] on td "[DATE] 13:46" at bounding box center [61, 135] width 63 height 22
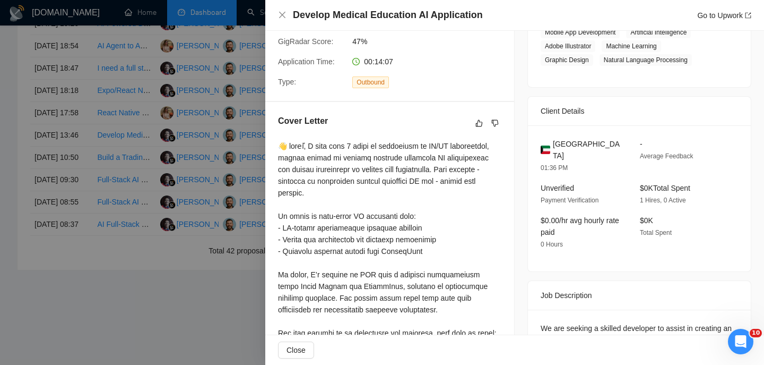
scroll to position [192, 0]
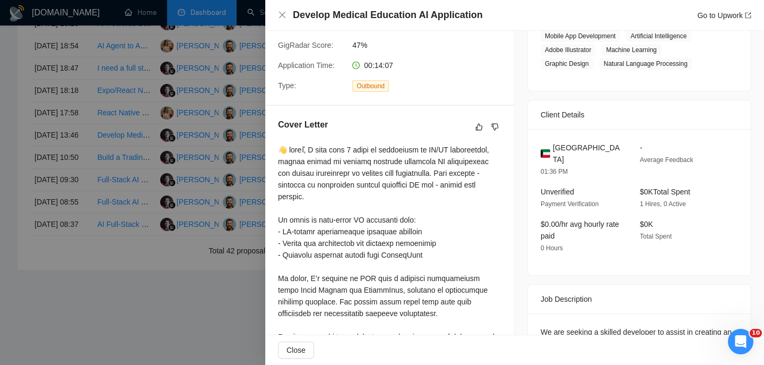
click at [570, 150] on span "[GEOGRAPHIC_DATA]" at bounding box center [588, 153] width 70 height 23
click at [278, 17] on div "Develop Medical Education AI Application Go to Upwork" at bounding box center [514, 15] width 499 height 31
click at [278, 14] on div "Develop Medical Education AI Application Go to Upwork" at bounding box center [514, 15] width 499 height 31
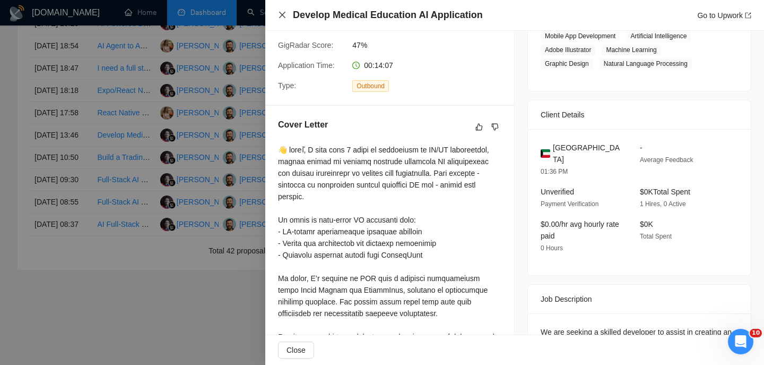
click at [286, 13] on icon "close" at bounding box center [282, 15] width 8 height 8
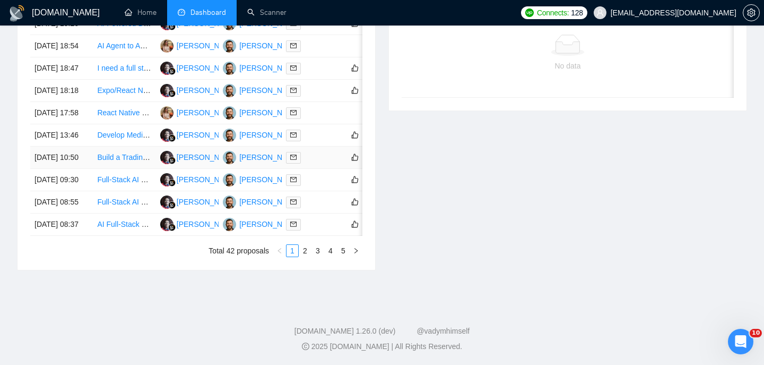
scroll to position [523, 0]
click at [92, 124] on td "[DATE] 17:58" at bounding box center [61, 113] width 63 height 22
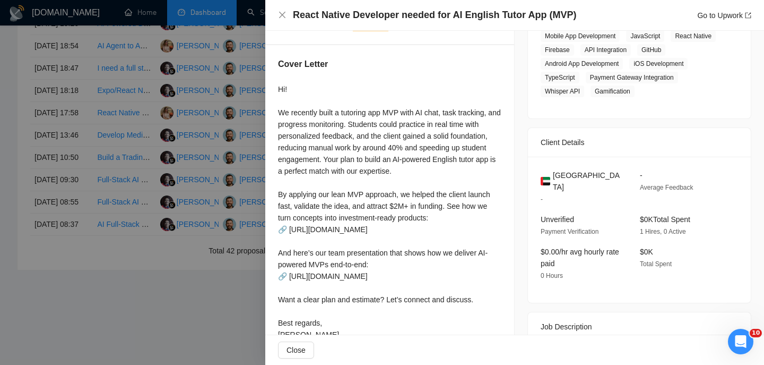
click at [497, 7] on div "React Native Developer needed for AI English Tutor App (MVP) Go to Upwork" at bounding box center [514, 15] width 499 height 31
click at [497, 14] on h4 "React Native Developer needed for AI English Tutor App (MVP)" at bounding box center [434, 14] width 283 height 13
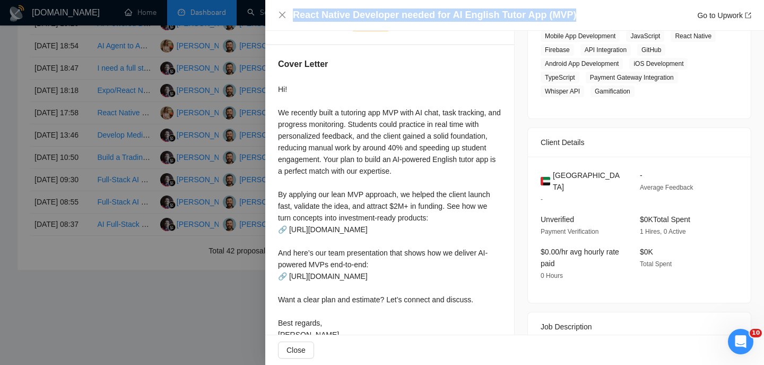
click at [497, 14] on h4 "React Native Developer needed for AI English Tutor App (MVP)" at bounding box center [434, 14] width 283 height 13
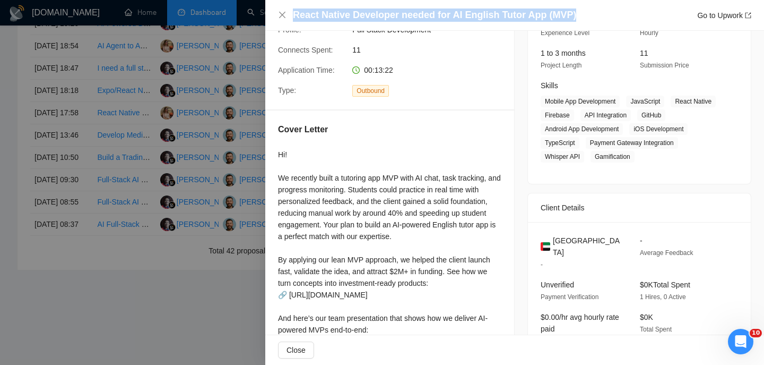
scroll to position [51, 0]
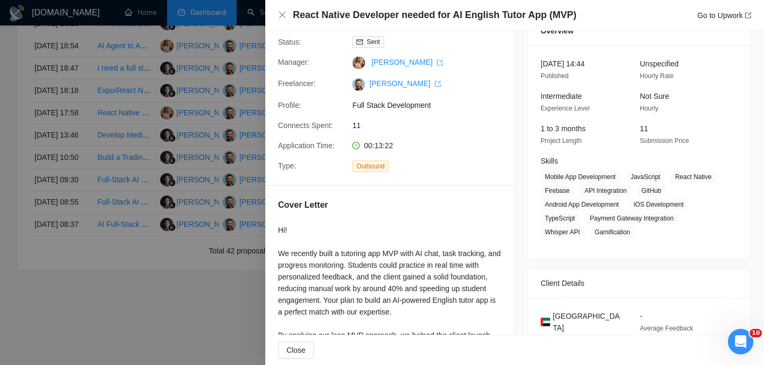
click at [275, 11] on div "React Native Developer needed for AI English Tutor App (MVP) Go to Upwork" at bounding box center [514, 15] width 499 height 31
click at [284, 18] on icon "close" at bounding box center [282, 15] width 6 height 6
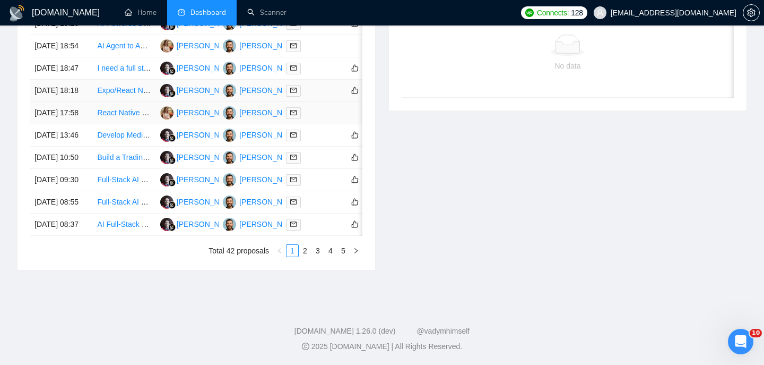
click at [84, 124] on td "[DATE] 17:58" at bounding box center [61, 113] width 63 height 22
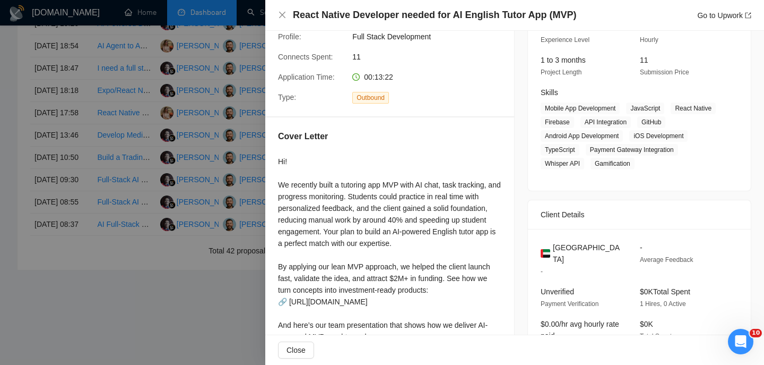
scroll to position [273, 0]
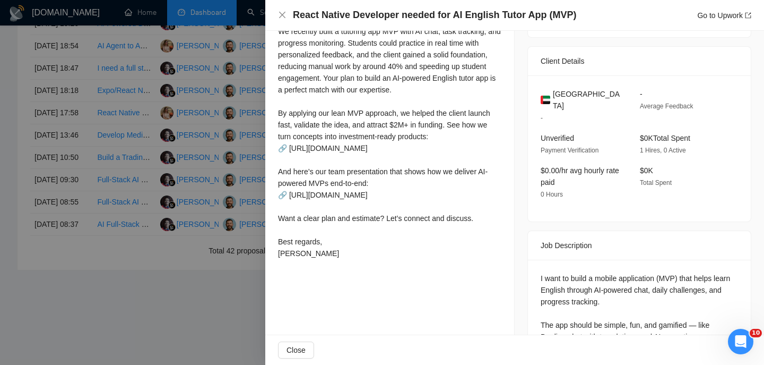
click at [578, 111] on span "[GEOGRAPHIC_DATA]" at bounding box center [588, 99] width 70 height 23
click at [281, 13] on icon "close" at bounding box center [282, 15] width 6 height 6
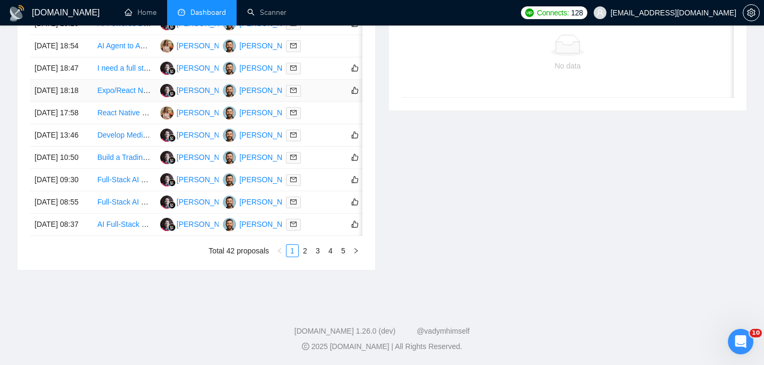
click at [87, 94] on td "[DATE] 18:18" at bounding box center [61, 91] width 63 height 22
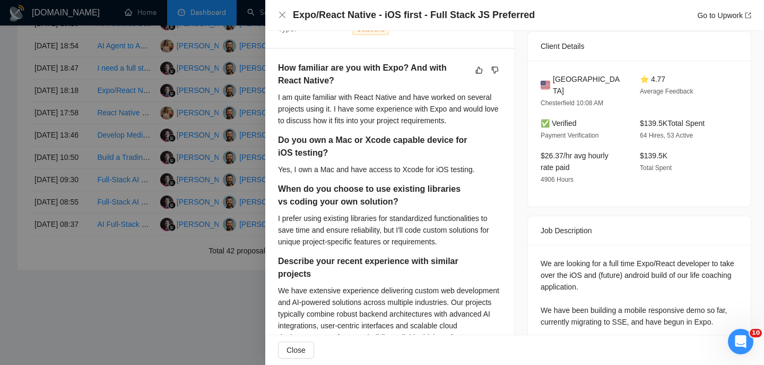
click at [417, 14] on h4 "Expo/React Native - iOS first - Full Stack JS Preferred" at bounding box center [414, 14] width 242 height 13
click at [278, 14] on icon "close" at bounding box center [282, 15] width 8 height 8
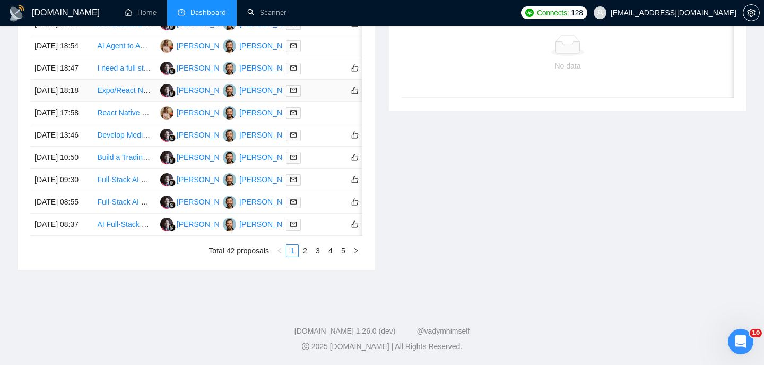
click at [70, 93] on td "[DATE] 18:18" at bounding box center [61, 91] width 63 height 22
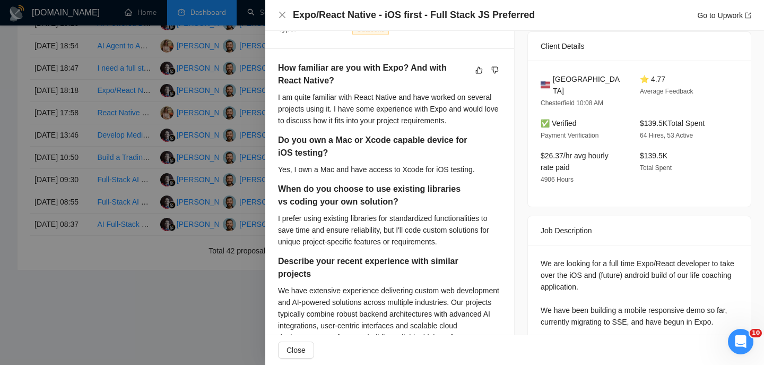
click at [569, 93] on span "[GEOGRAPHIC_DATA]" at bounding box center [588, 84] width 70 height 23
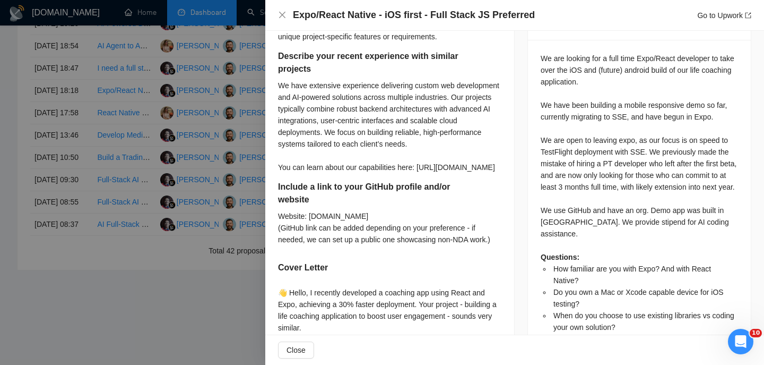
scroll to position [466, 0]
click at [602, 109] on div "We are looking for a full time Expo/React developer to take over the iOS and (f…" at bounding box center [639, 204] width 197 height 304
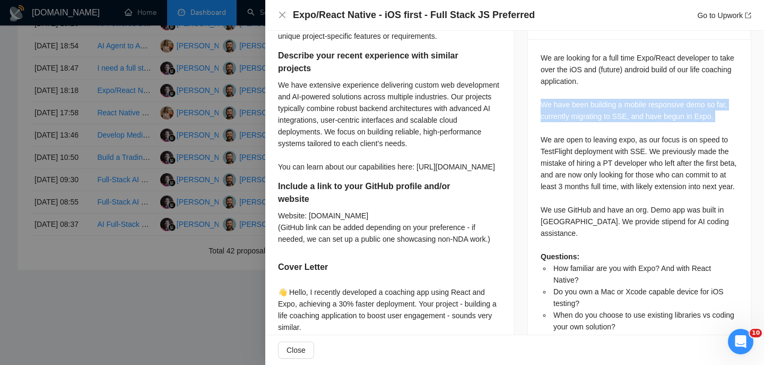
click at [602, 109] on div "We are looking for a full time Expo/React developer to take over the iOS and (f…" at bounding box center [639, 204] width 197 height 304
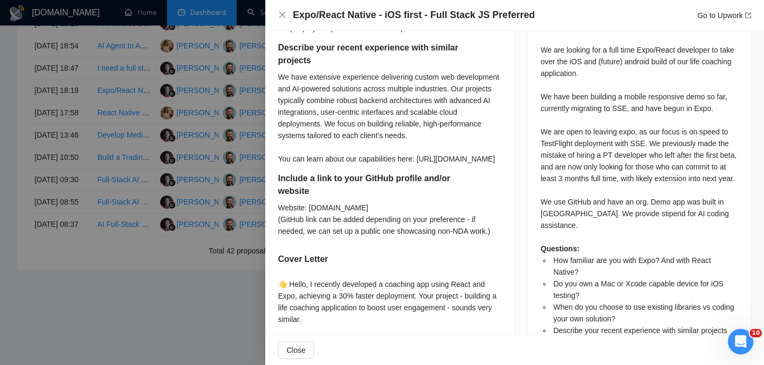
click at [608, 143] on div "We are looking for a full time Expo/React developer to take over the iOS and (f…" at bounding box center [639, 196] width 197 height 304
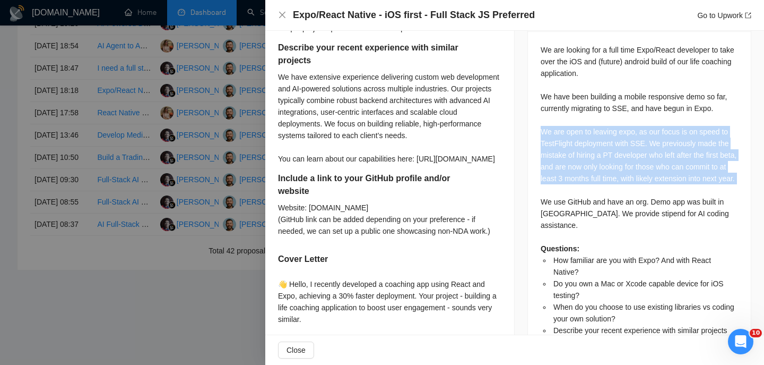
click at [608, 143] on div "We are looking for a full time Expo/React developer to take over the iOS and (f…" at bounding box center [639, 196] width 197 height 304
click at [585, 148] on div "We are looking for a full time Expo/React developer to take over the iOS and (f…" at bounding box center [639, 196] width 197 height 304
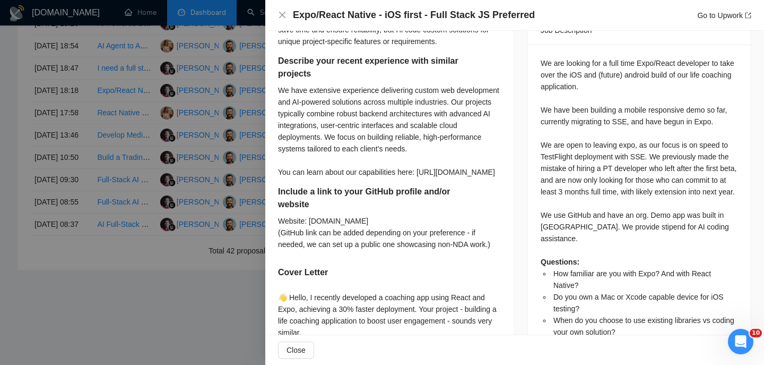
scroll to position [461, 0]
click at [283, 14] on icon "close" at bounding box center [282, 15] width 6 height 6
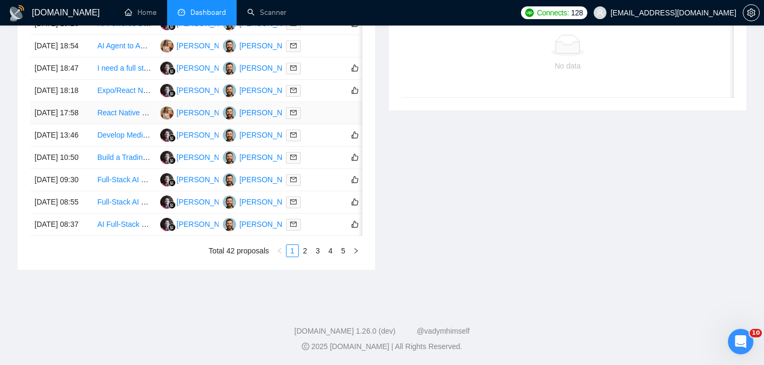
scroll to position [494, 0]
click at [85, 80] on td "[DATE] 18:47" at bounding box center [61, 68] width 63 height 22
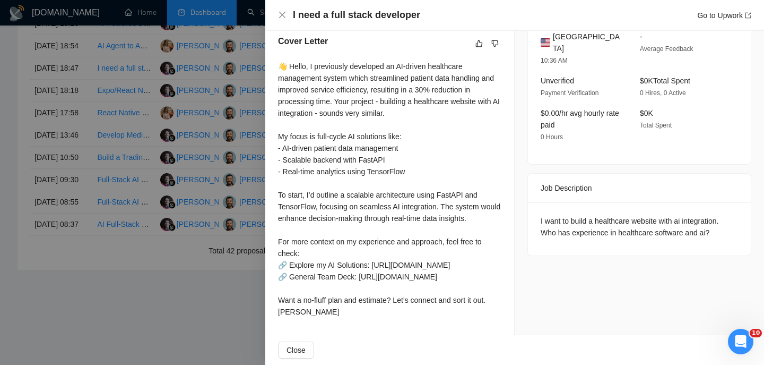
click at [358, 19] on h4 "I need a full stack developer" at bounding box center [356, 14] width 127 height 13
click at [283, 20] on div "I need a full stack developer Go to Upwork" at bounding box center [514, 14] width 473 height 13
click at [280, 19] on icon "close" at bounding box center [282, 15] width 8 height 8
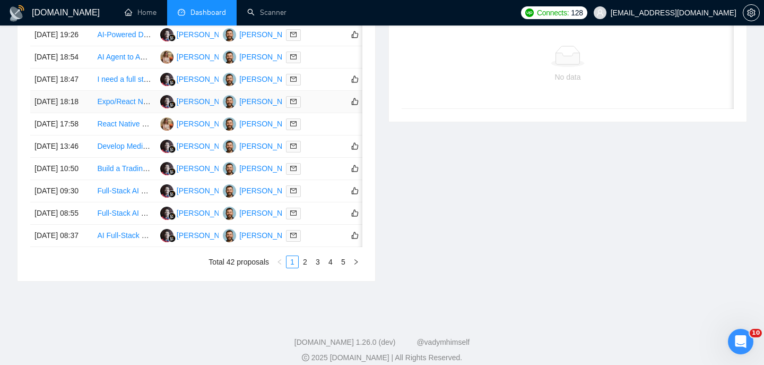
scroll to position [476, 0]
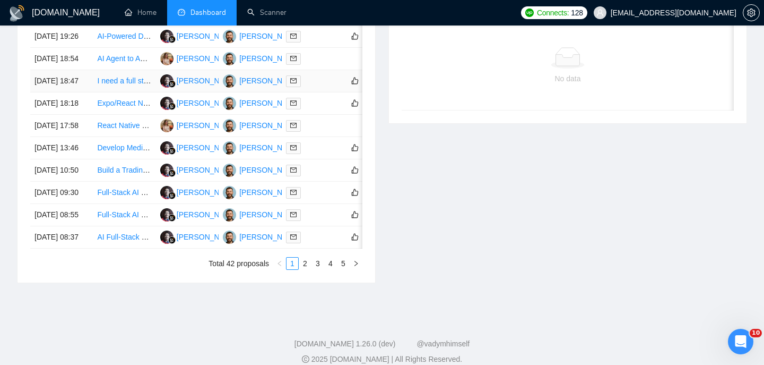
click at [89, 92] on td "[DATE] 18:47" at bounding box center [61, 81] width 63 height 22
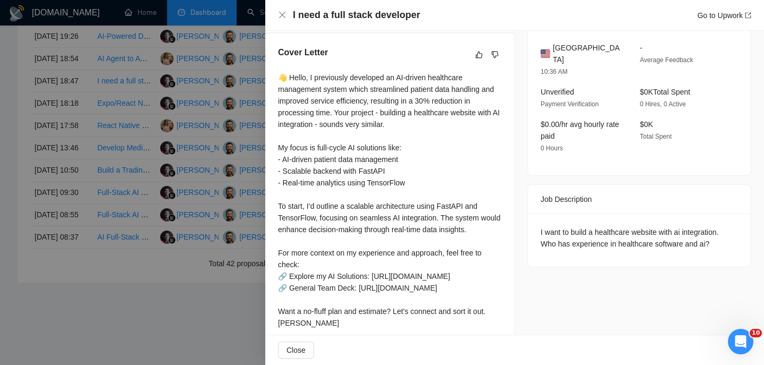
scroll to position [202, 0]
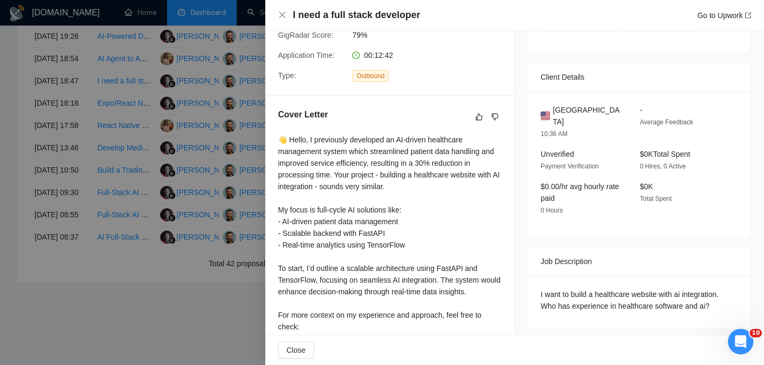
click at [570, 114] on span "[GEOGRAPHIC_DATA]" at bounding box center [588, 115] width 70 height 23
click at [569, 113] on span "[GEOGRAPHIC_DATA]" at bounding box center [588, 115] width 70 height 23
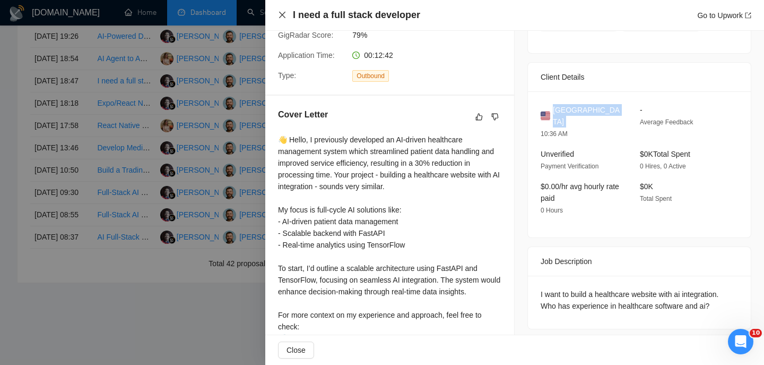
click at [283, 18] on icon "close" at bounding box center [282, 15] width 8 height 8
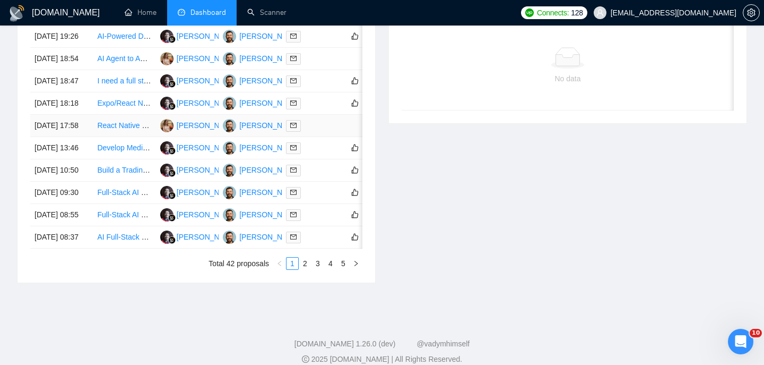
scroll to position [459, 0]
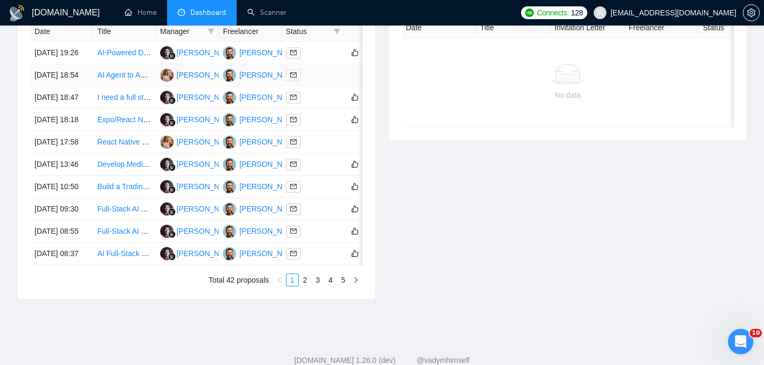
click at [83, 87] on td "[DATE] 18:54" at bounding box center [61, 75] width 63 height 22
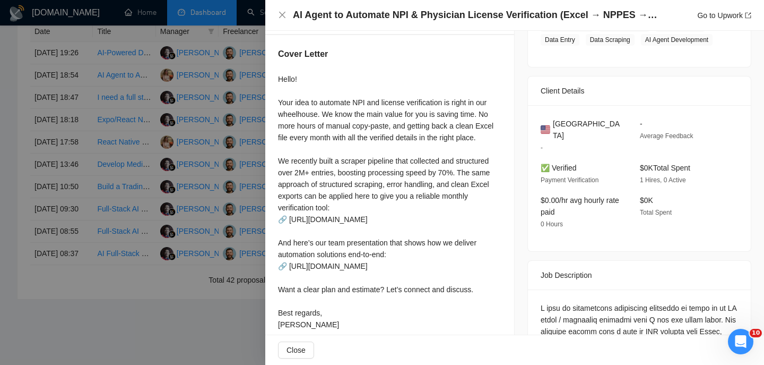
click at [402, 19] on h4 "AI Agent to Automate NPI & Physician License Verification (Excel → NPPES → NYSE…" at bounding box center [476, 14] width 366 height 13
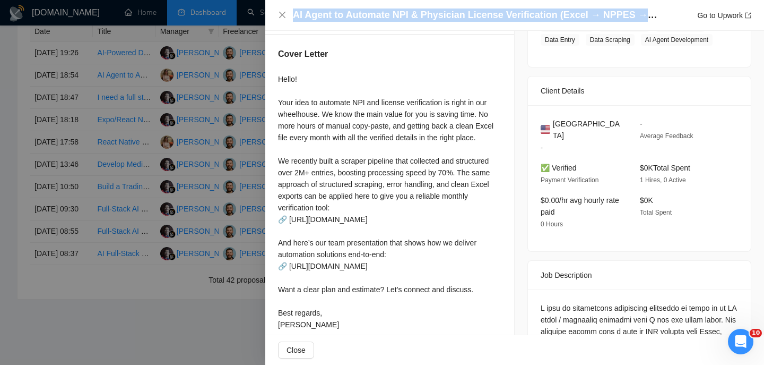
click at [402, 19] on h4 "AI Agent to Automate NPI & Physician License Verification (Excel → NPPES → NYSE…" at bounding box center [476, 14] width 366 height 13
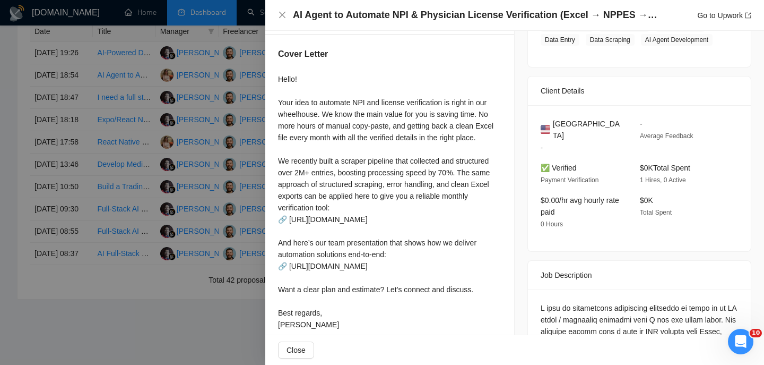
click at [277, 6] on div "AI Agent to Automate NPI & Physician License Verification (Excel → NPPES → NYSE…" at bounding box center [514, 15] width 499 height 31
click at [281, 14] on icon "close" at bounding box center [282, 15] width 6 height 6
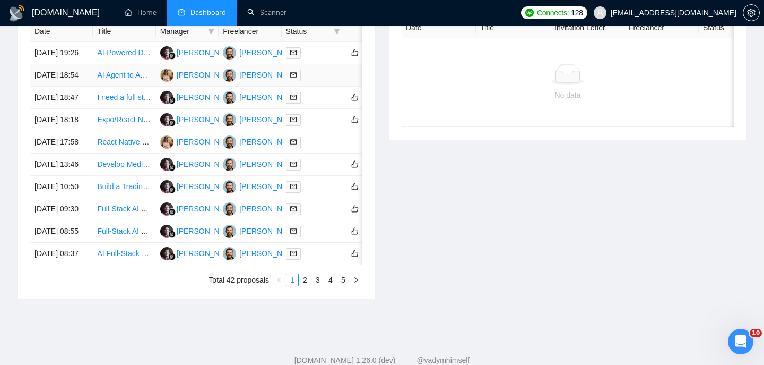
click at [86, 87] on td "[DATE] 18:54" at bounding box center [61, 75] width 63 height 22
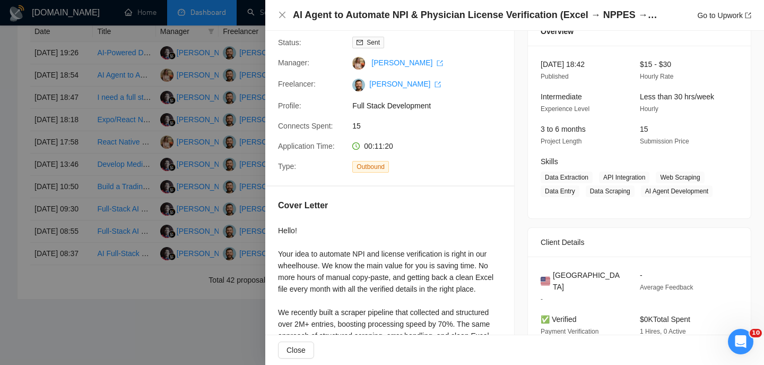
scroll to position [125, 0]
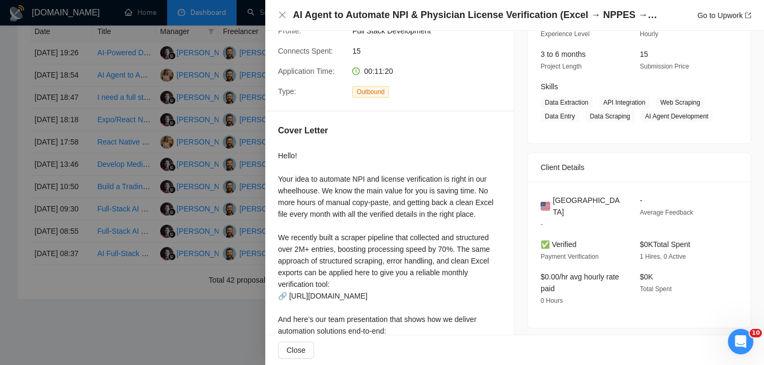
click at [578, 221] on div "[GEOGRAPHIC_DATA] -" at bounding box center [582, 212] width 91 height 36
click at [571, 210] on span "[GEOGRAPHIC_DATA]" at bounding box center [588, 205] width 70 height 23
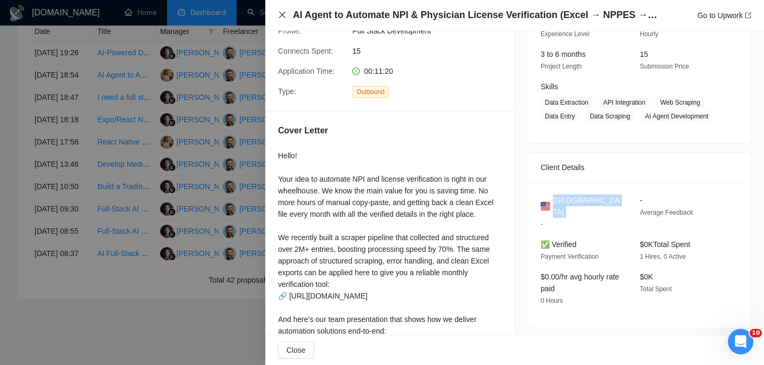
click at [281, 16] on icon "close" at bounding box center [282, 15] width 6 height 6
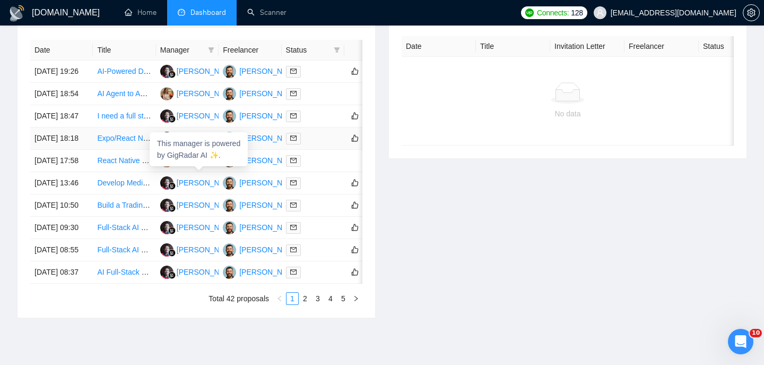
scroll to position [426, 0]
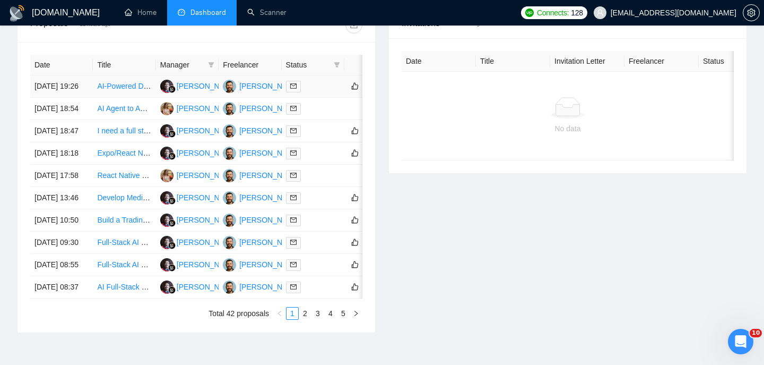
click at [79, 90] on td "[DATE] 19:26" at bounding box center [61, 86] width 63 height 22
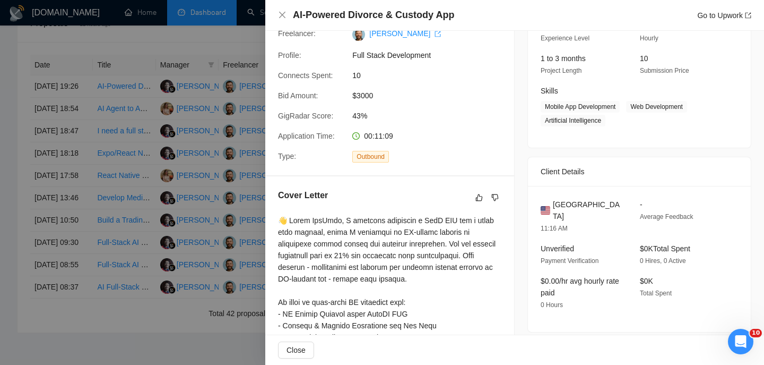
click at [410, 1] on div "AI-Powered Divorce & Custody App Go to Upwork" at bounding box center [514, 15] width 499 height 31
click at [410, 9] on h4 "AI-Powered Divorce & Custody App" at bounding box center [373, 14] width 161 height 13
click at [279, 15] on icon "close" at bounding box center [282, 15] width 8 height 8
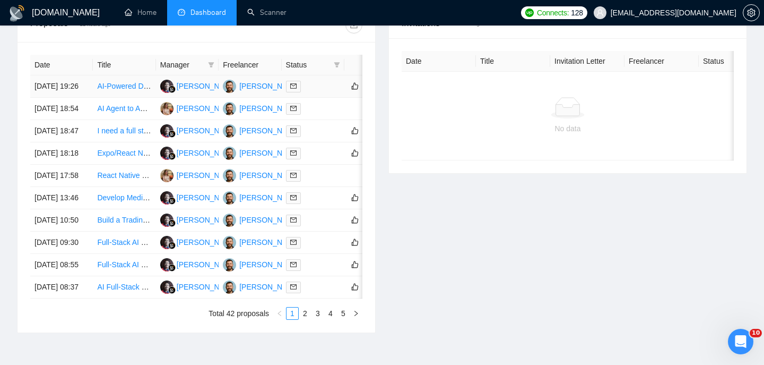
click at [89, 88] on td "[DATE] 19:26" at bounding box center [61, 86] width 63 height 22
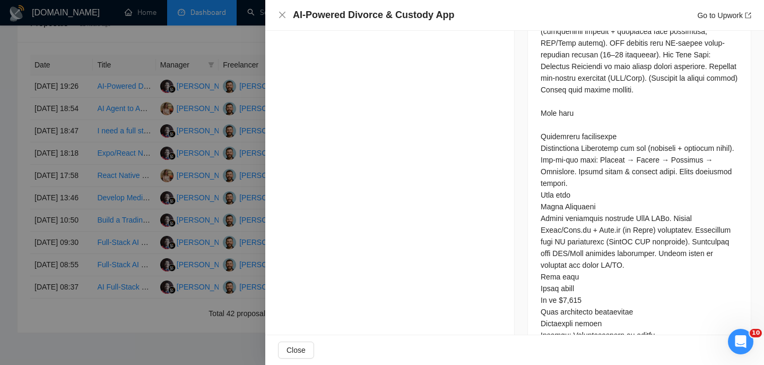
scroll to position [666, 0]
click at [277, 20] on div "AI-Powered Divorce & Custody App Go to Upwork" at bounding box center [514, 15] width 499 height 31
click at [288, 18] on div "AI-Powered Divorce & Custody App Go to Upwork" at bounding box center [514, 14] width 473 height 13
click at [286, 14] on icon "close" at bounding box center [282, 15] width 8 height 8
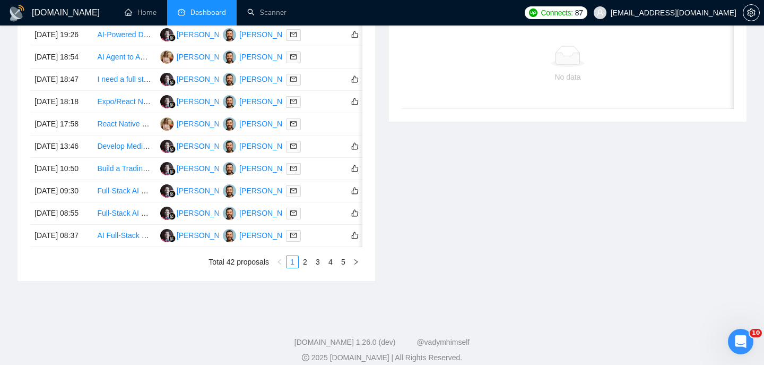
scroll to position [589, 0]
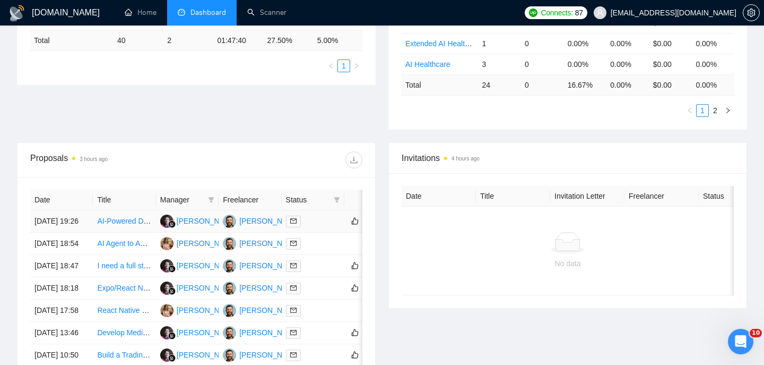
scroll to position [311, 0]
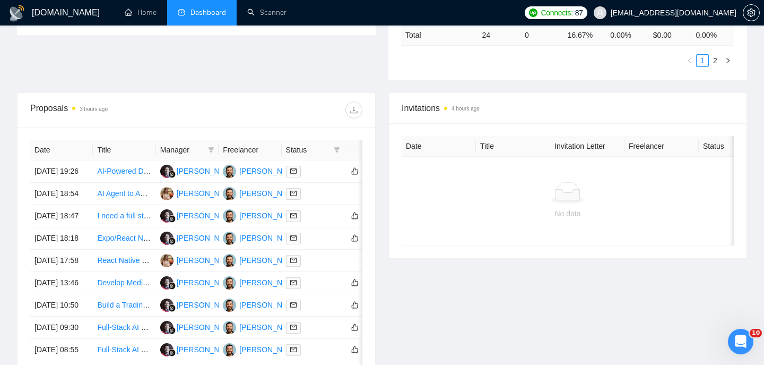
scroll to position [412, 0]
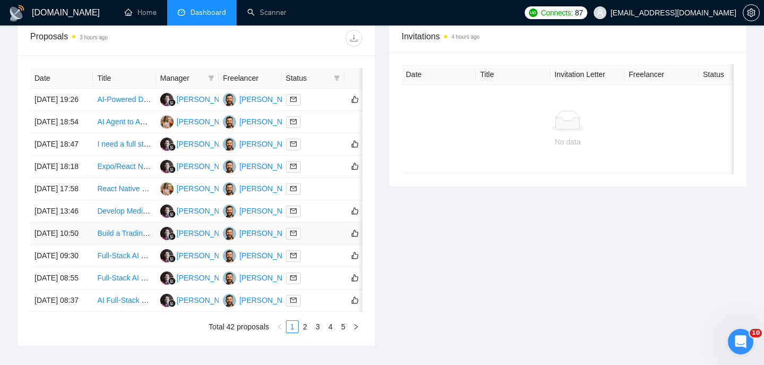
scroll to position [431, 0]
